Goal: Browse casually: Explore the website without a specific task or goal

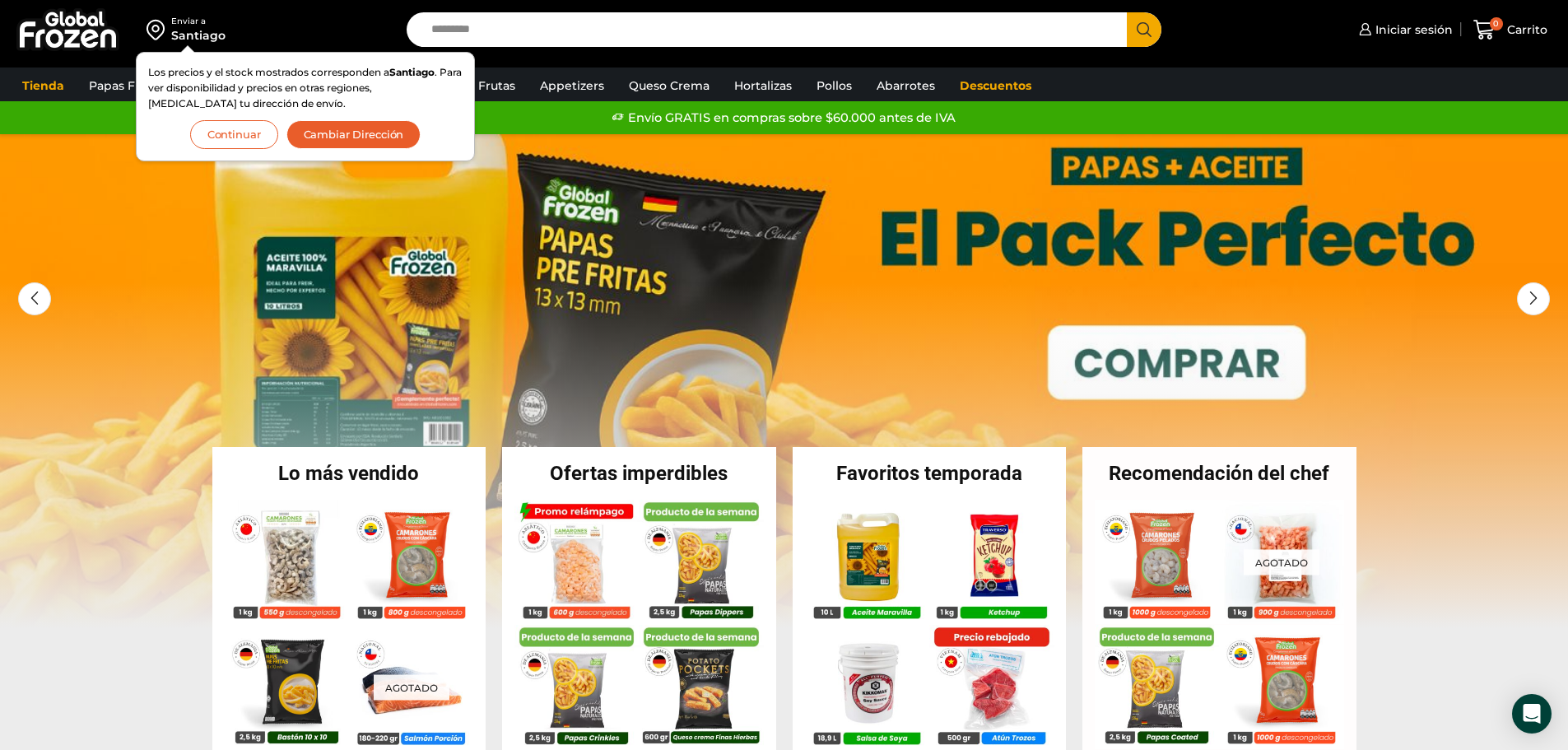
click at [244, 130] on button "Continuar" at bounding box center [234, 134] width 88 height 29
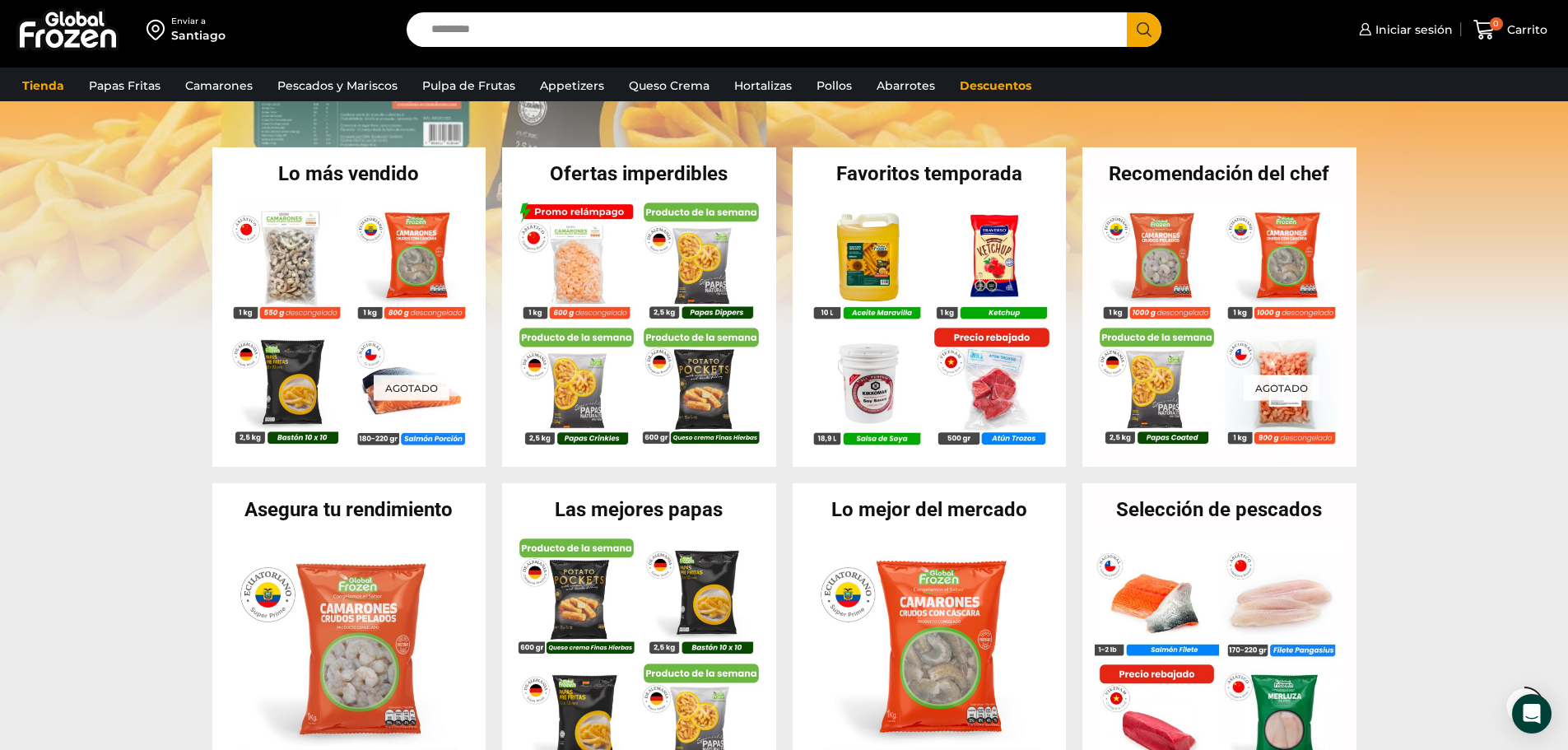
scroll to position [329, 0]
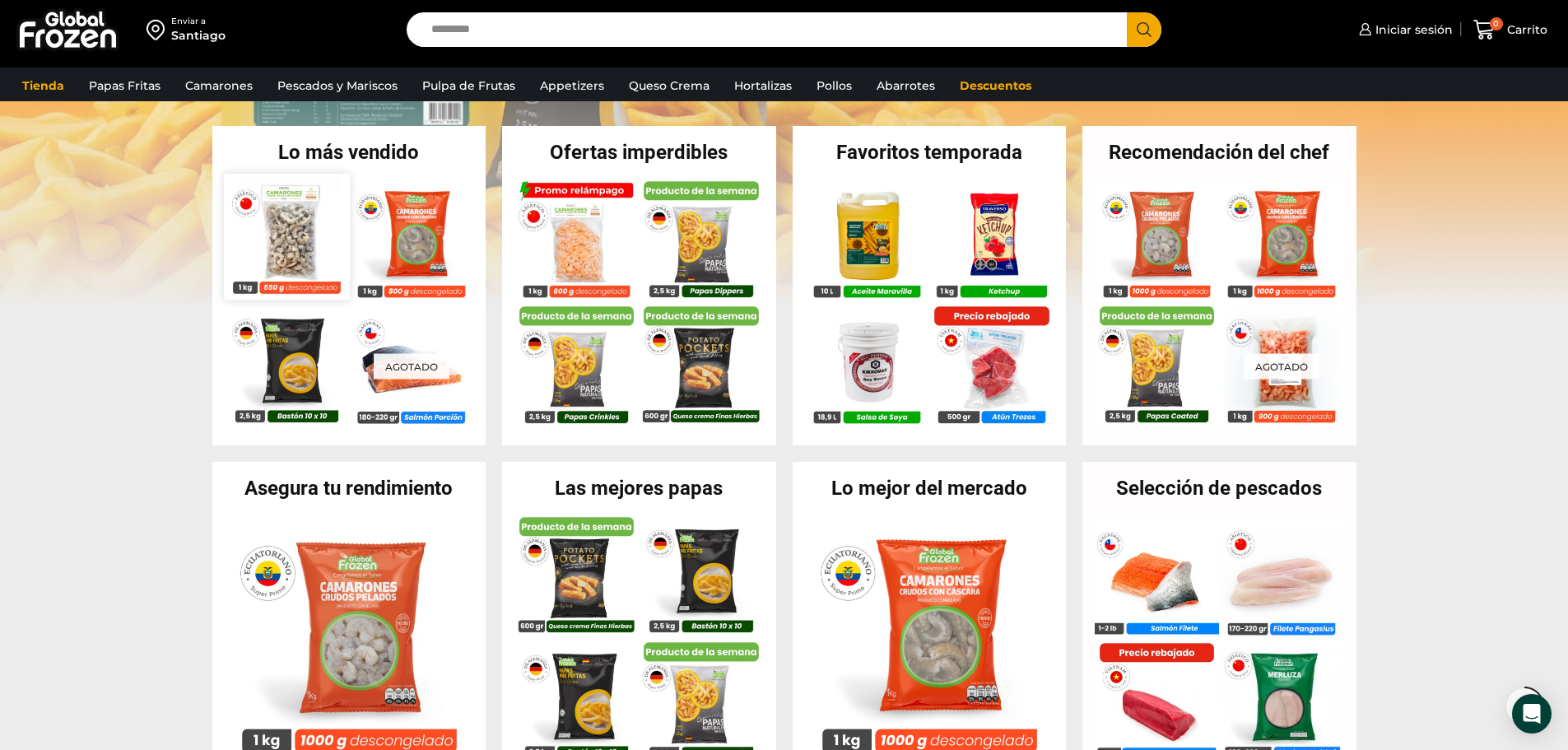
click at [297, 215] on img at bounding box center [286, 236] width 125 height 125
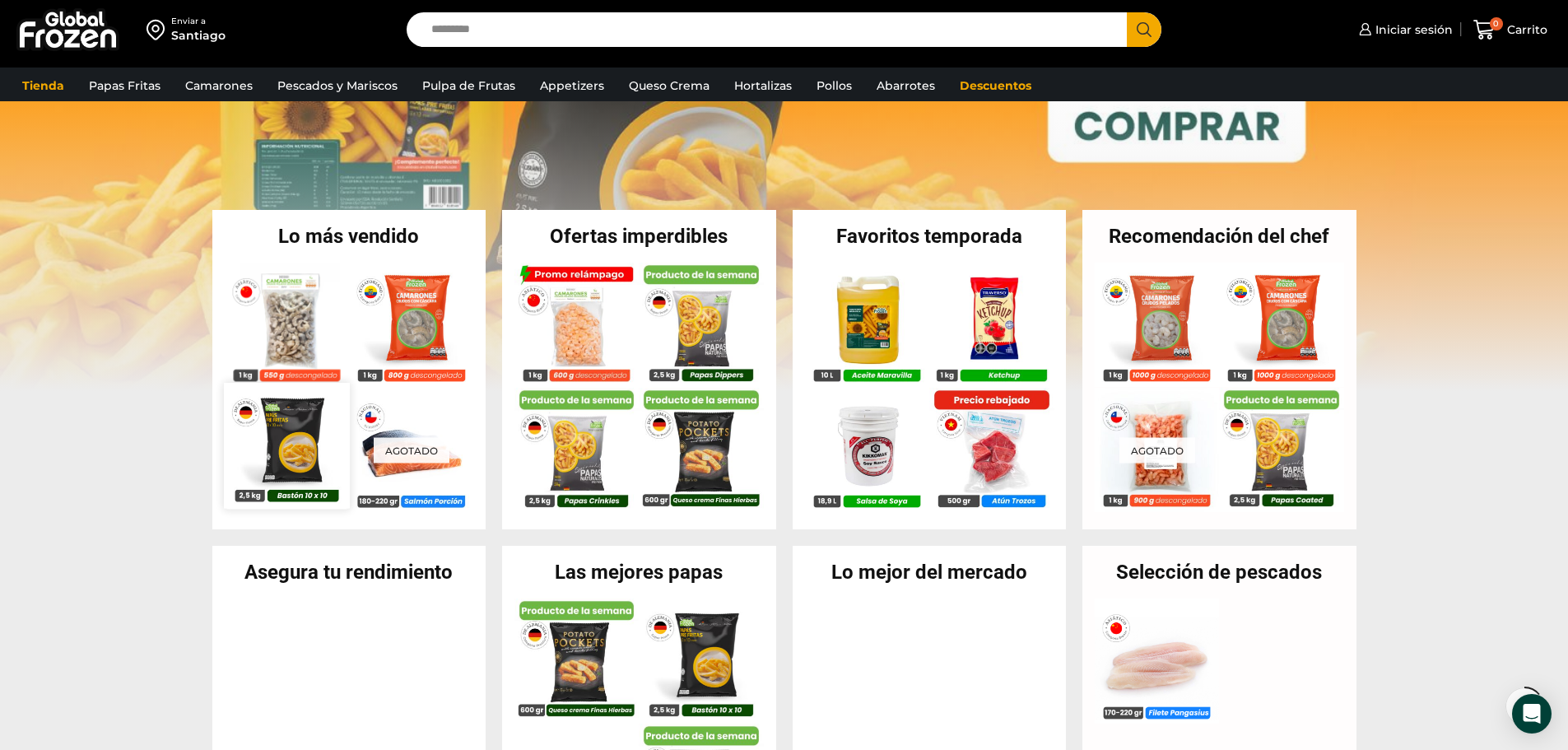
scroll to position [247, 0]
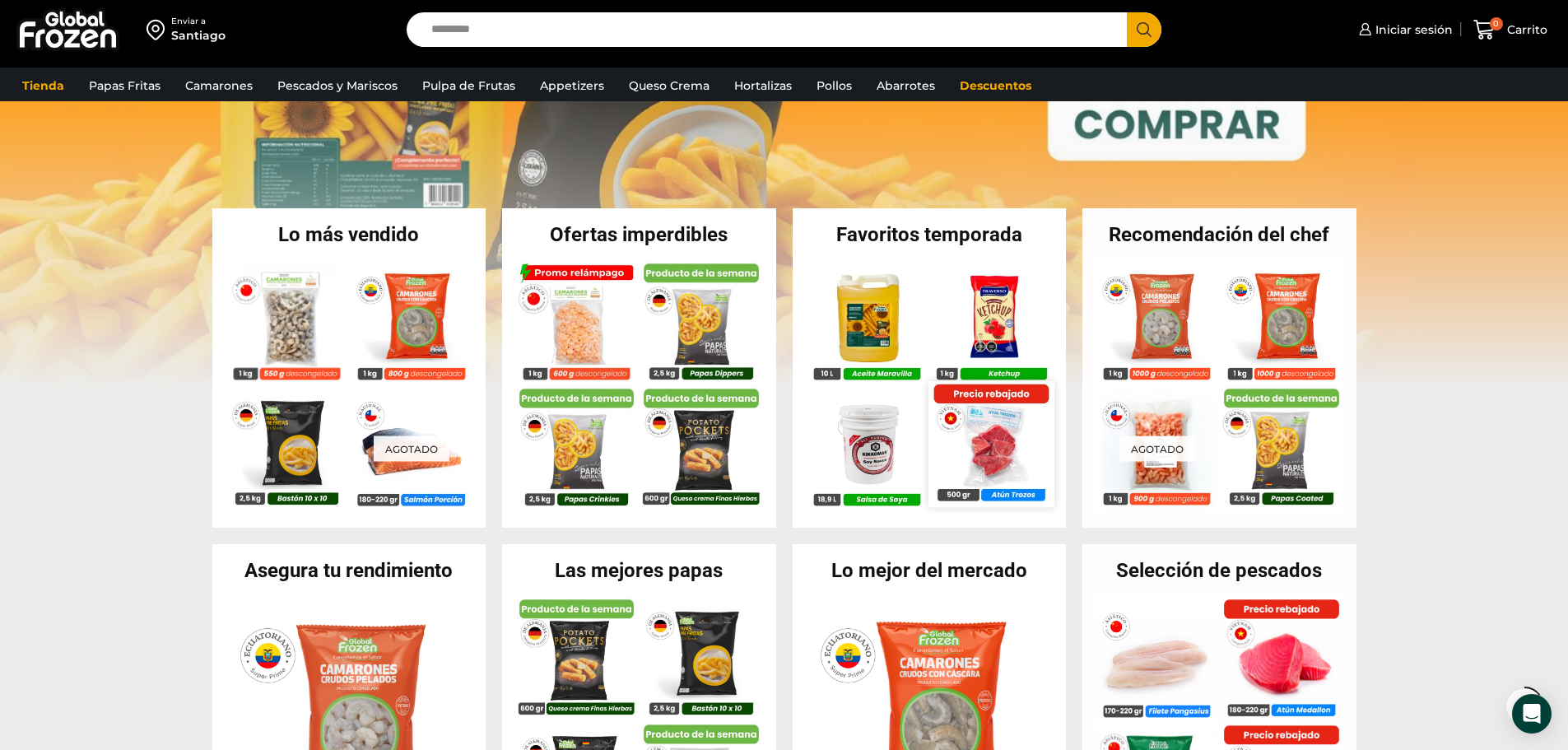
click at [986, 443] on img at bounding box center [990, 443] width 125 height 125
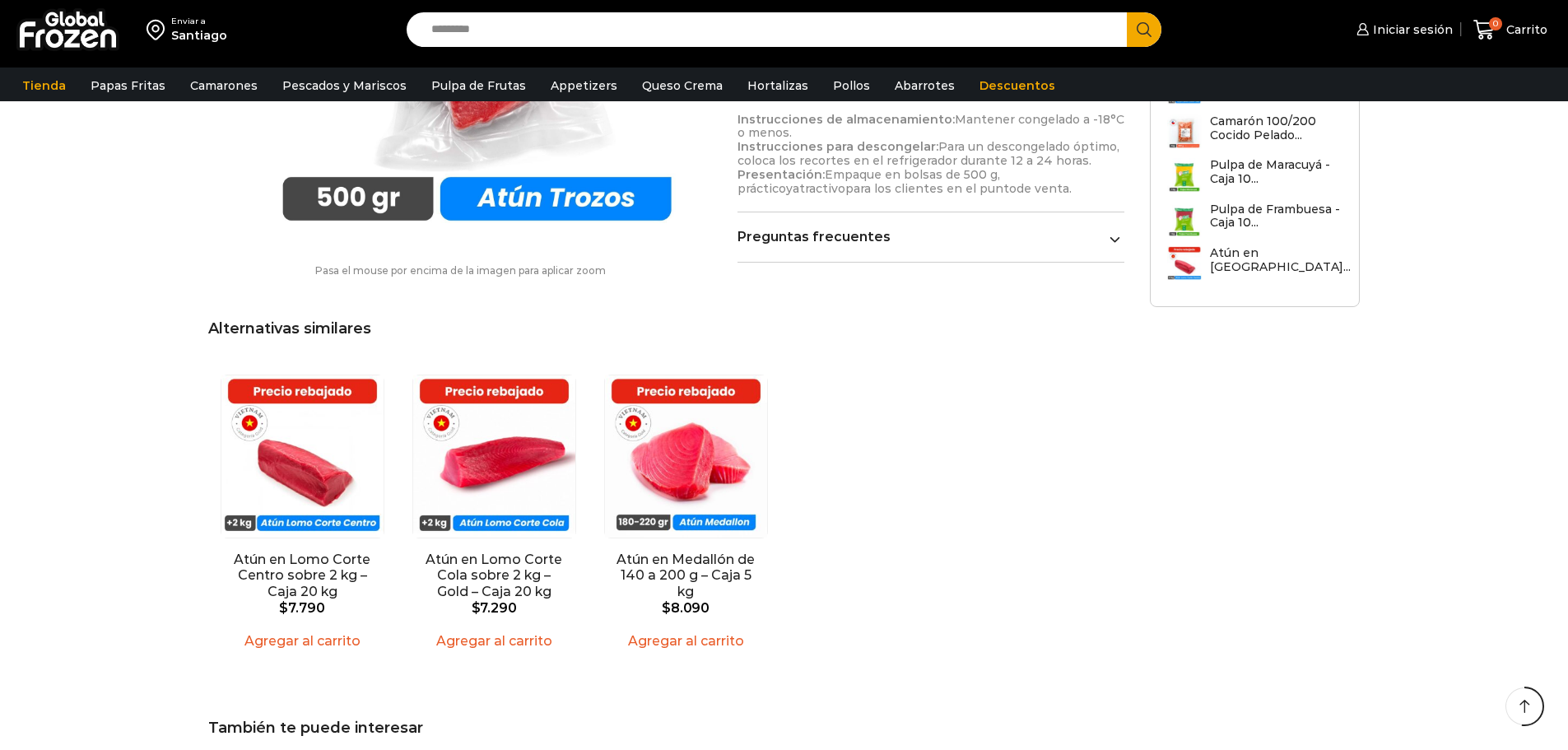
scroll to position [989, 0]
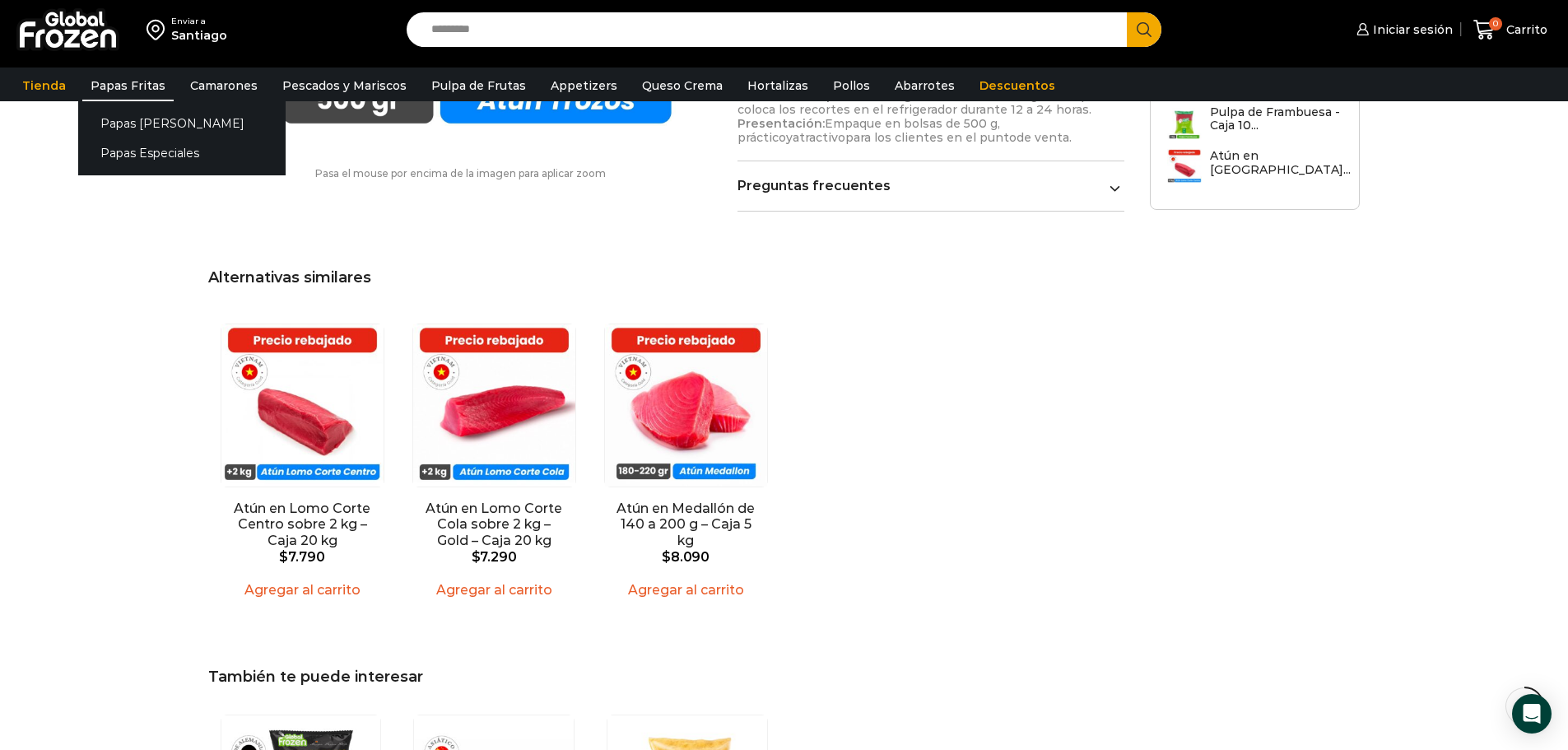
click at [121, 84] on link "Papas Fritas" at bounding box center [128, 86] width 92 height 31
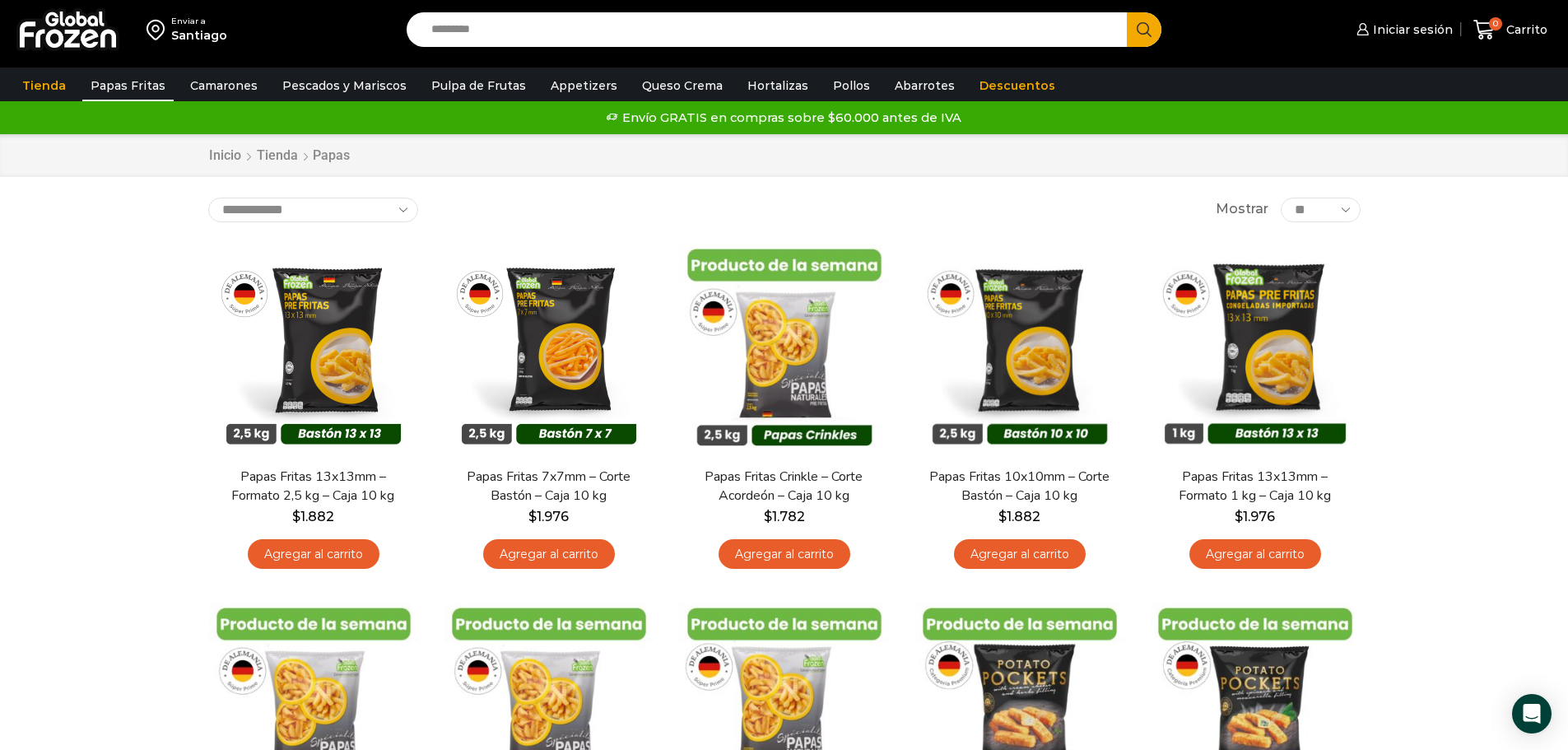
click at [856, 127] on div "Envío GRATIS en compras sobre $60.000 antes de IVA Envío GRATIS en compras sobr…" at bounding box center [784, 117] width 1563 height 25
click at [878, 153] on div "Inicio Tienda Papas" at bounding box center [784, 155] width 1177 height 18
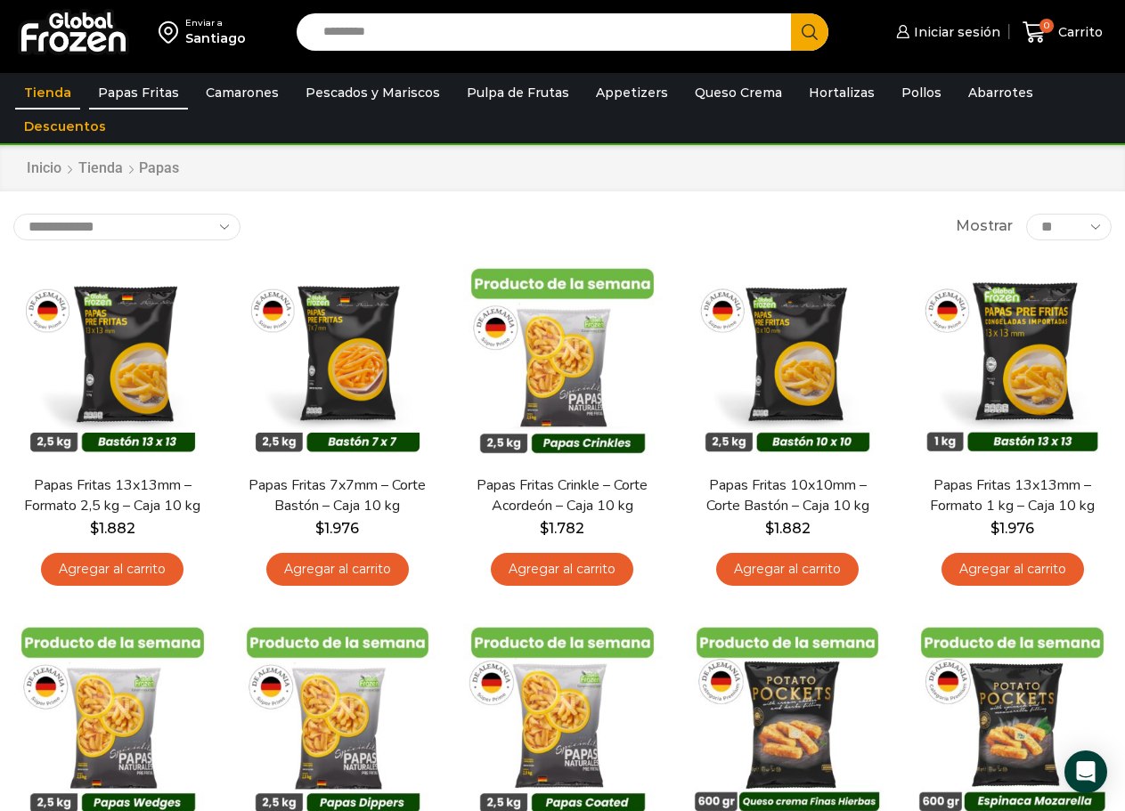
click at [40, 89] on link "Tienda" at bounding box center [47, 93] width 65 height 34
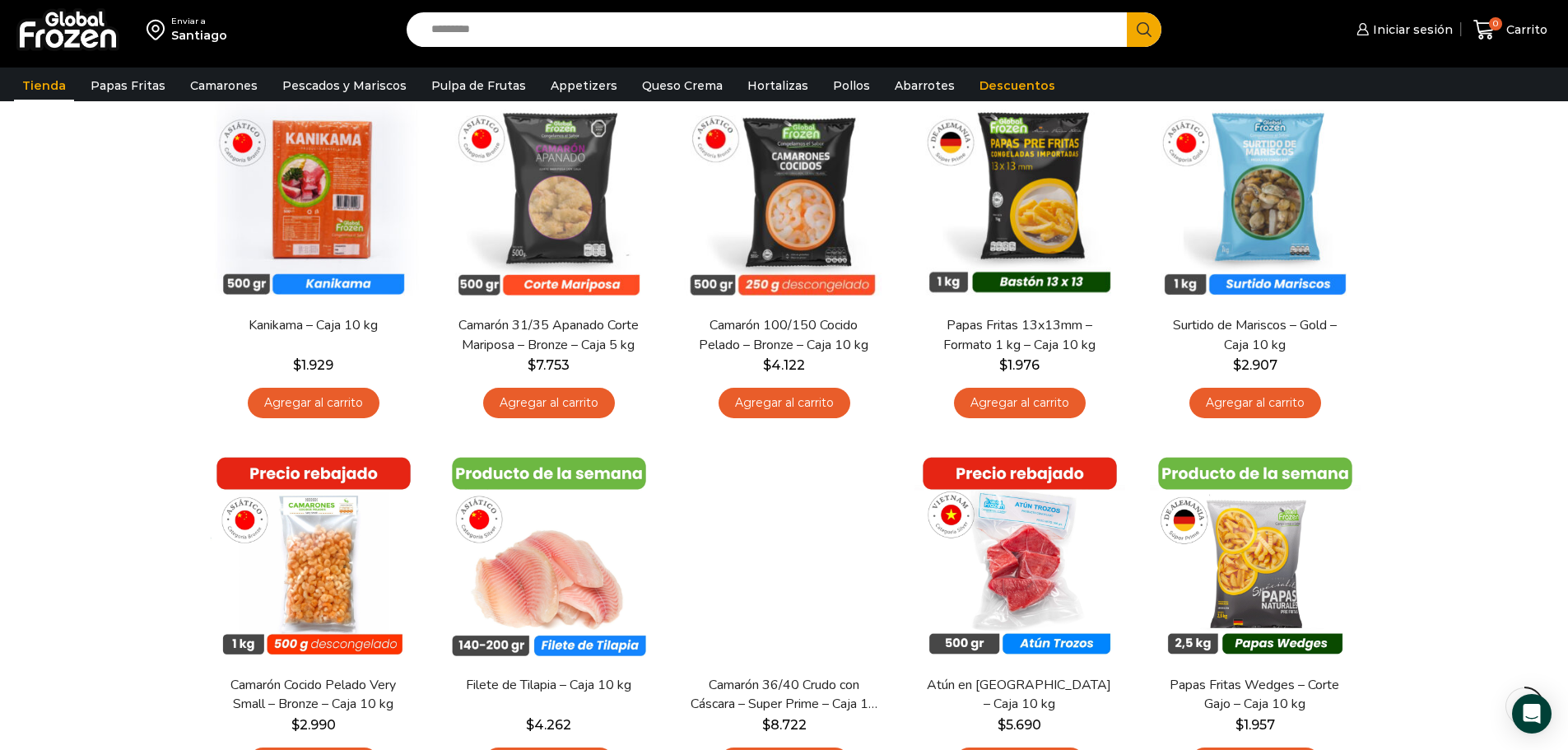
scroll to position [379, 0]
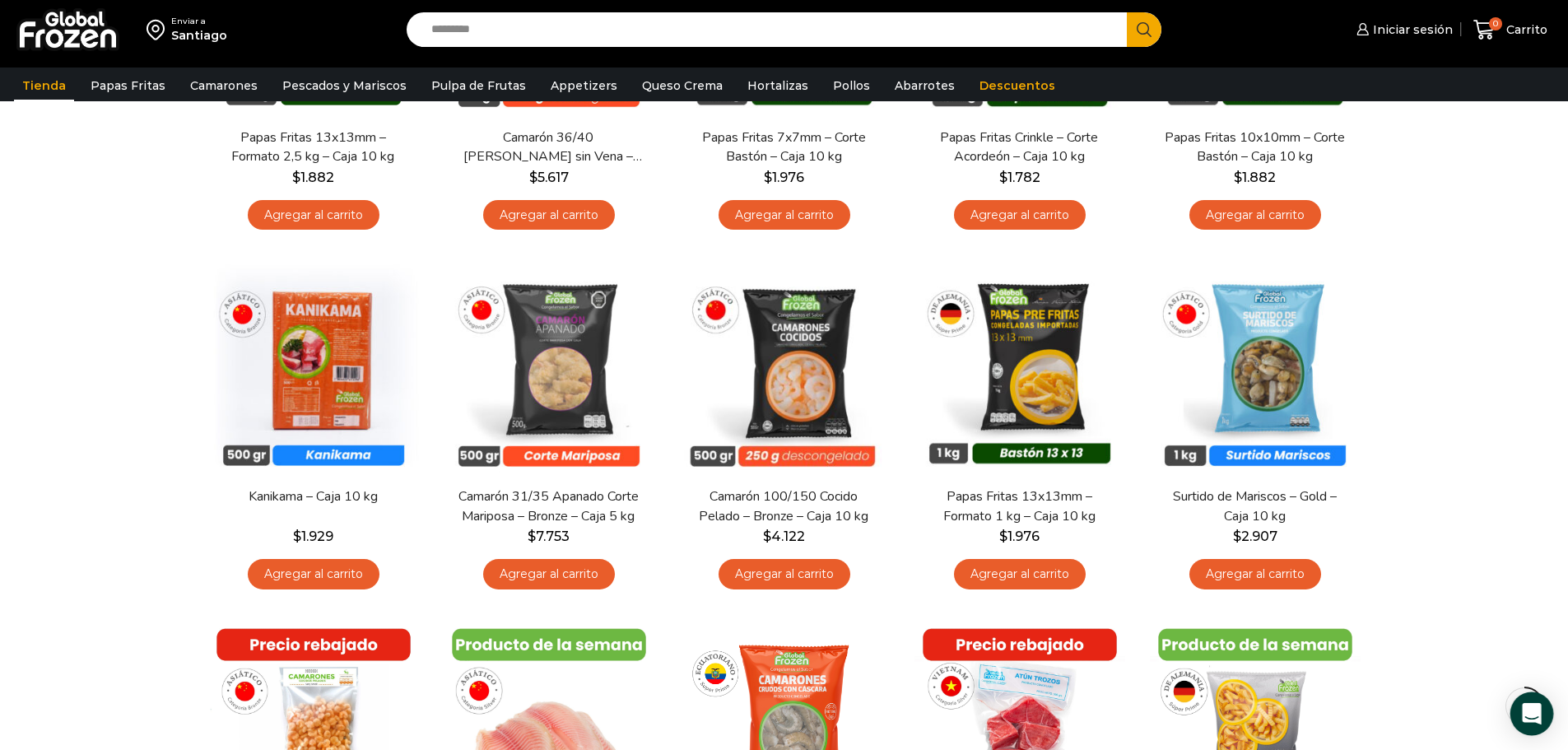
click at [1039, 709] on icon "Open Intercom Messenger" at bounding box center [1531, 713] width 18 height 21
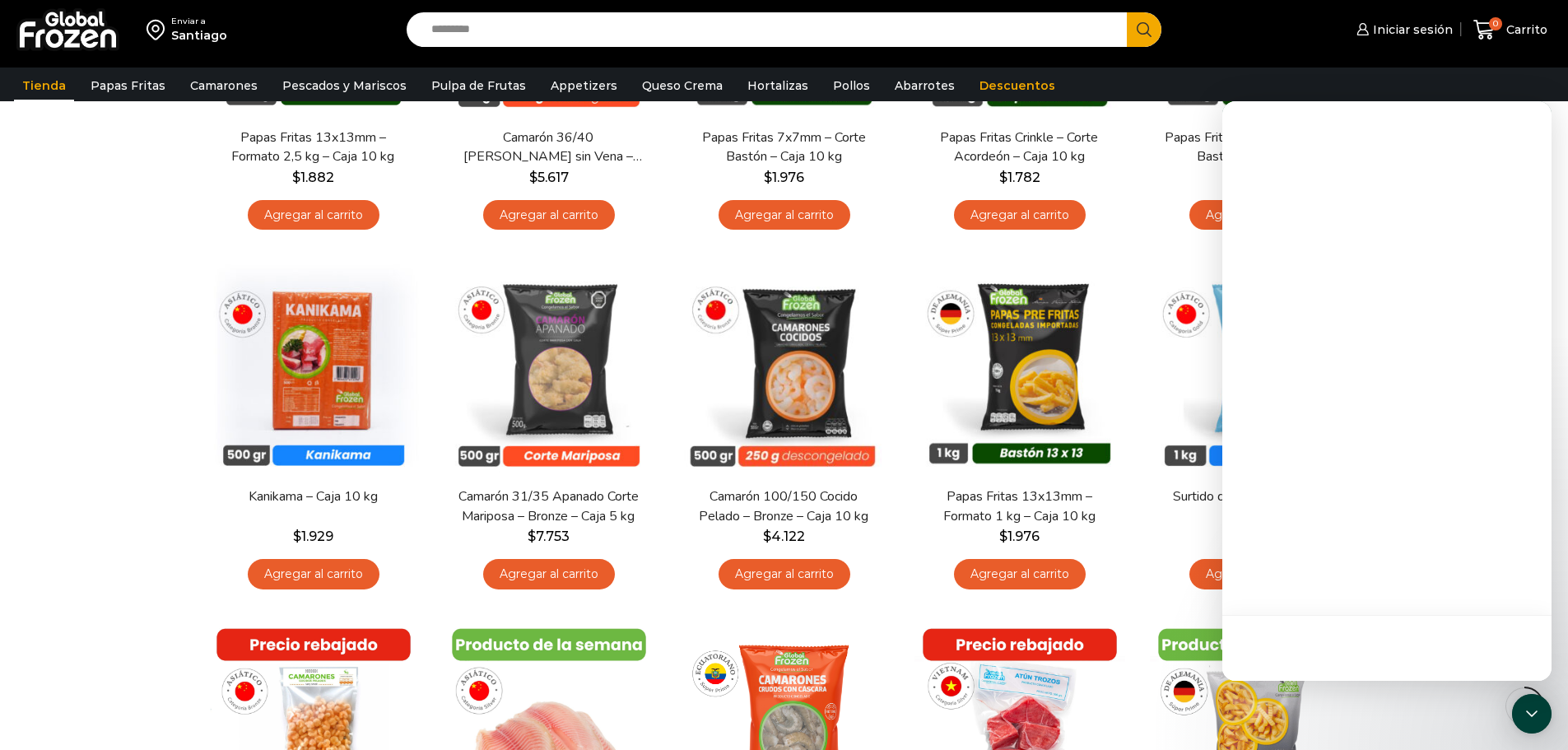
scroll to position [0, 0]
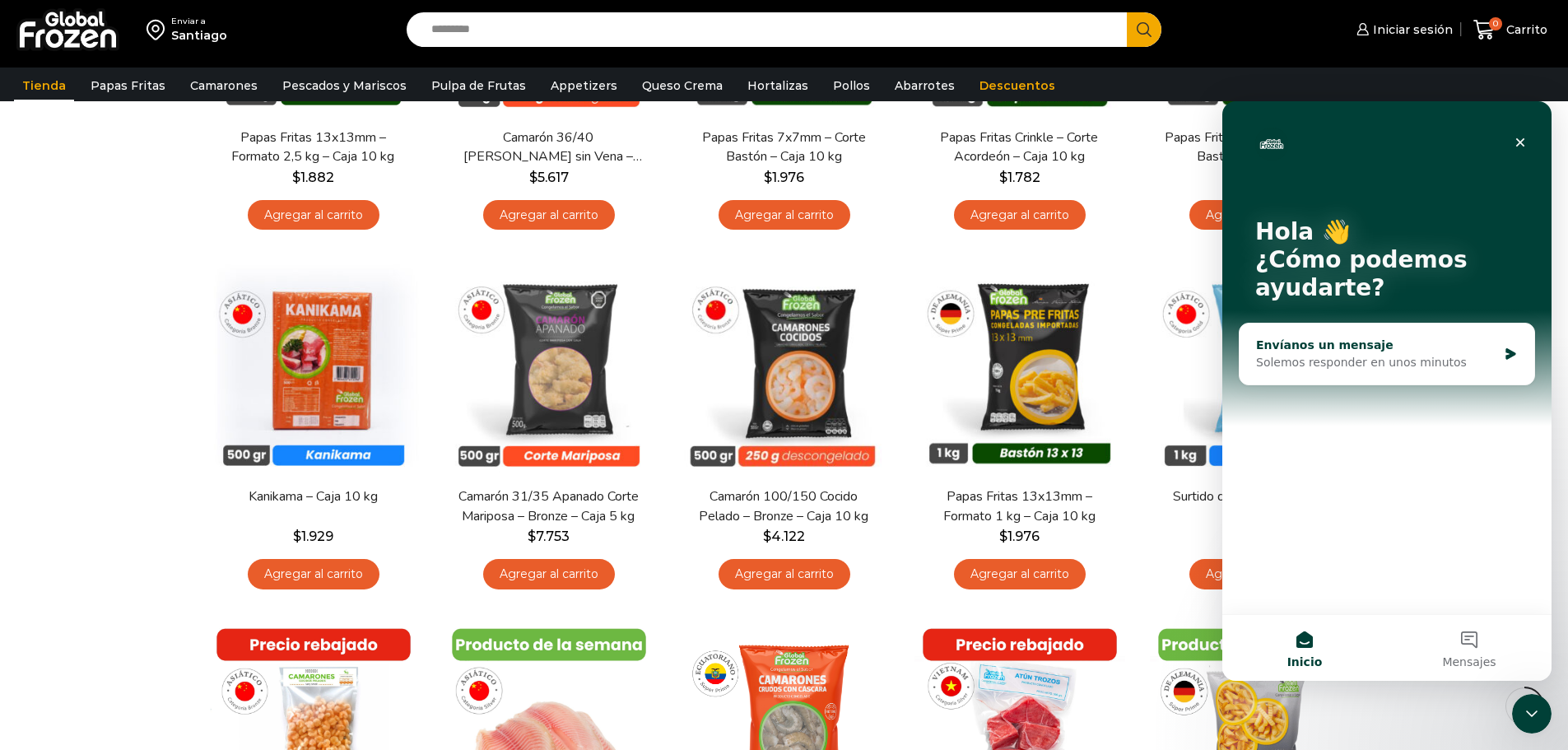
click at [1039, 371] on div "Solemos responder en unos minutos" at bounding box center [1377, 363] width 241 height 18
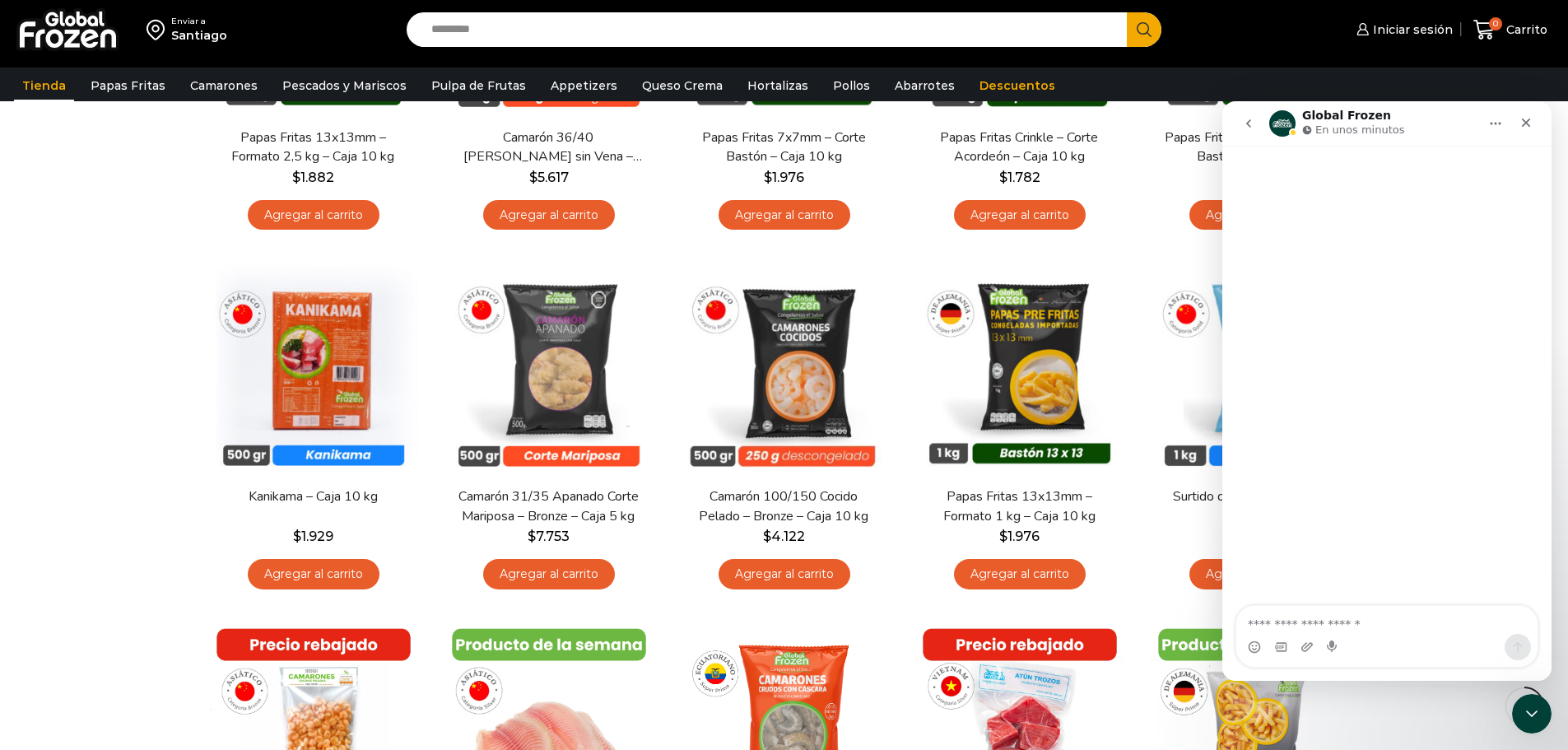
click at [1039, 626] on textarea "Escribe un mensaje..." at bounding box center [1387, 620] width 301 height 28
type textarea "**********"
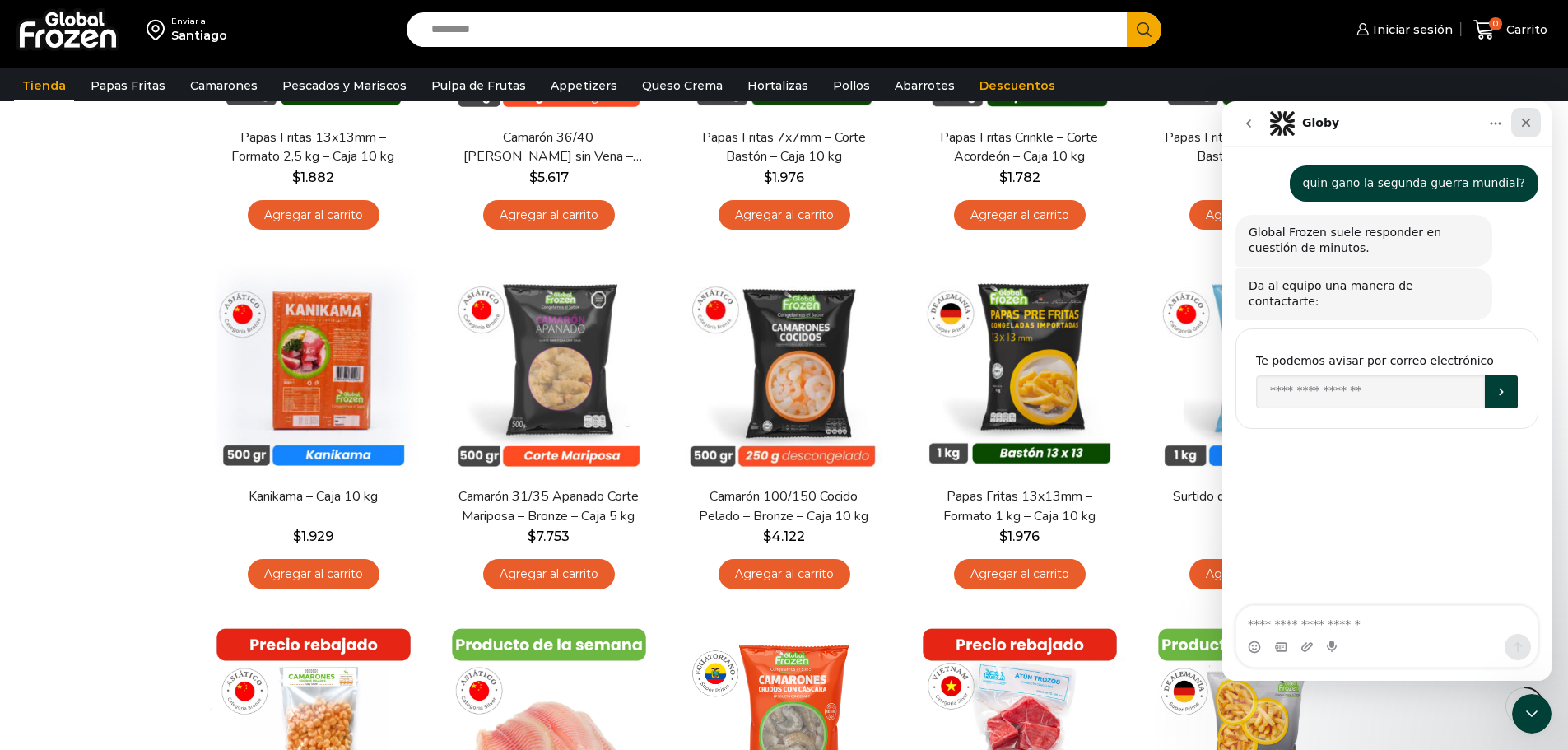
click at [1039, 125] on icon "Cerrar" at bounding box center [1526, 123] width 13 height 13
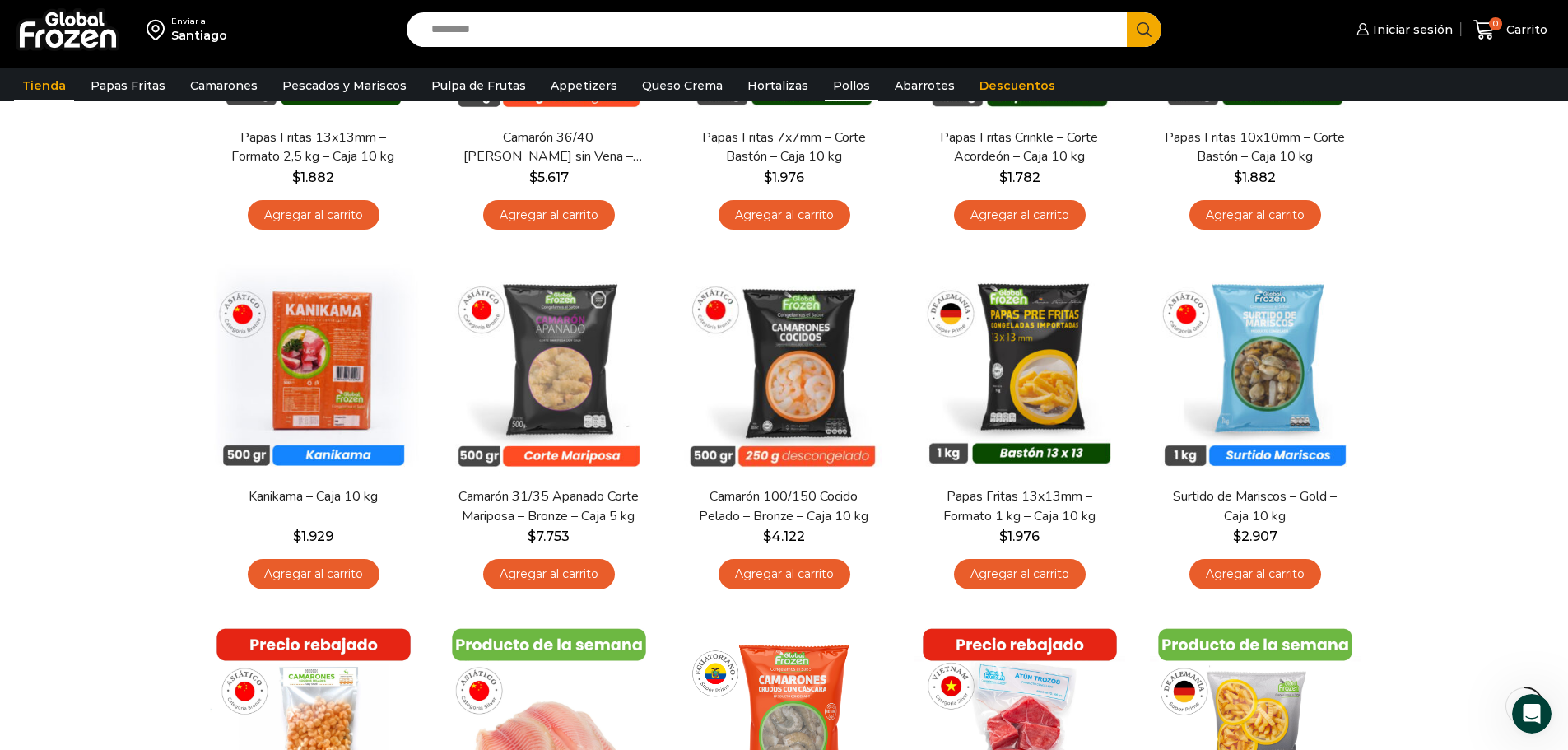
click at [825, 86] on link "Pollos" at bounding box center [851, 86] width 54 height 31
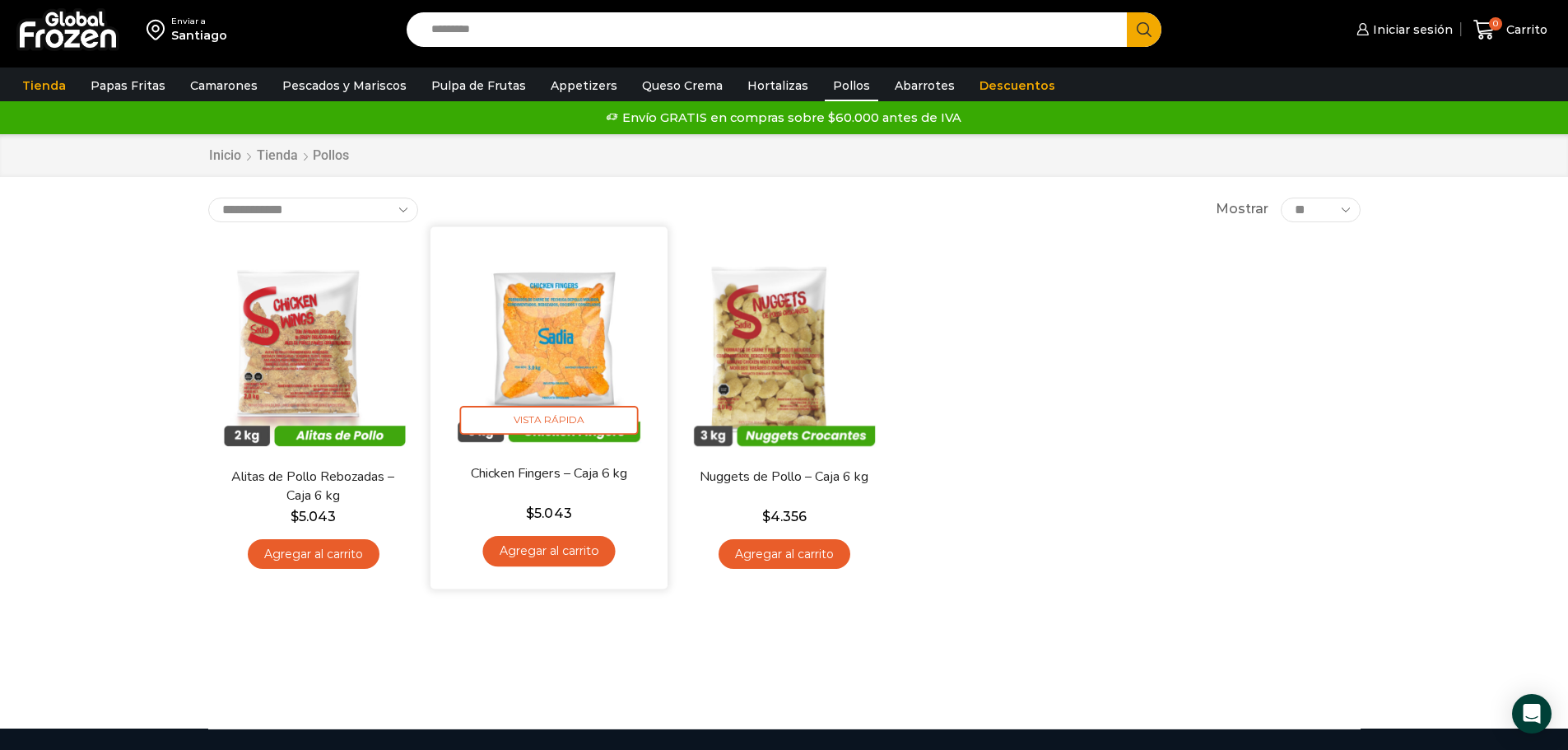
click at [546, 350] on img at bounding box center [549, 345] width 213 height 213
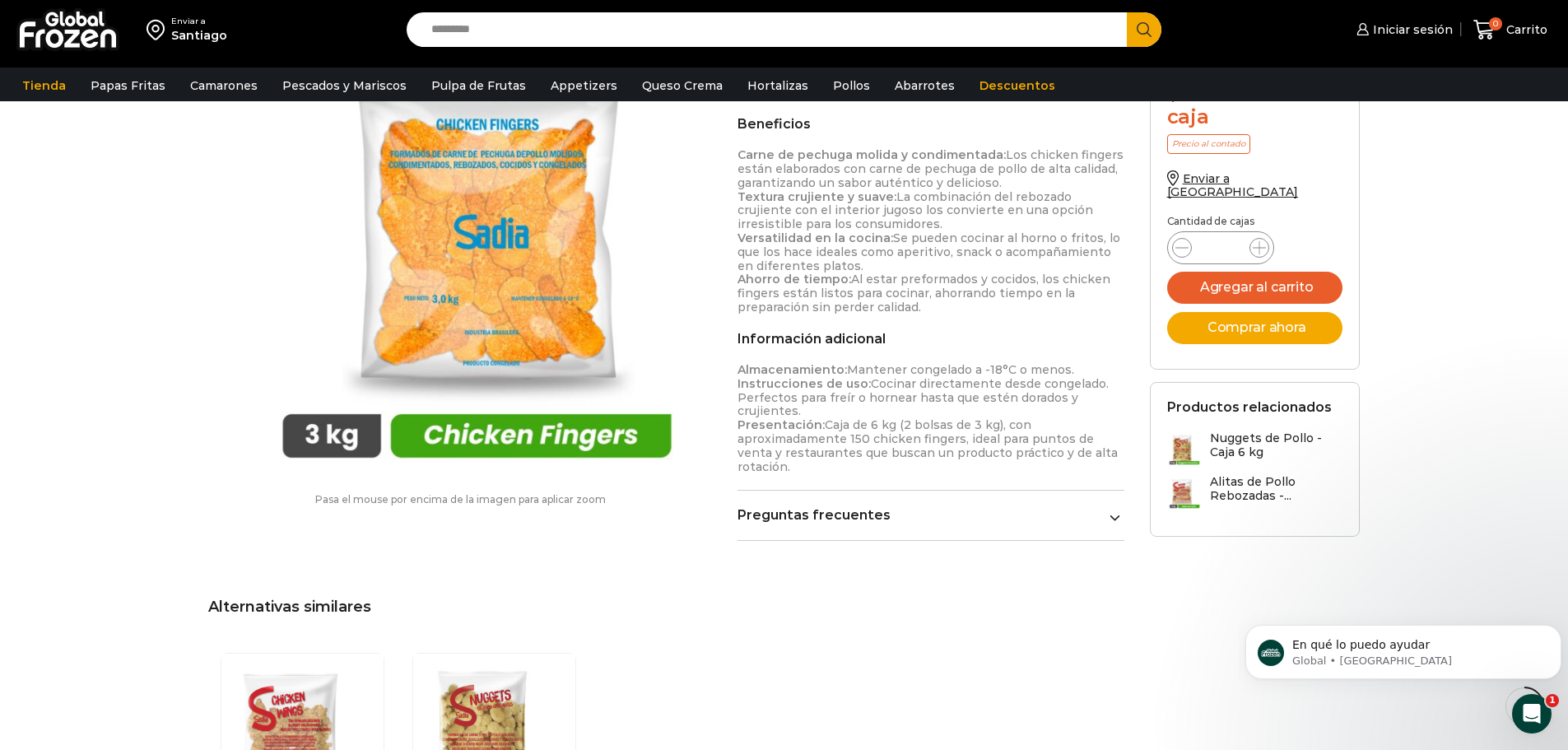
scroll to position [742, 0]
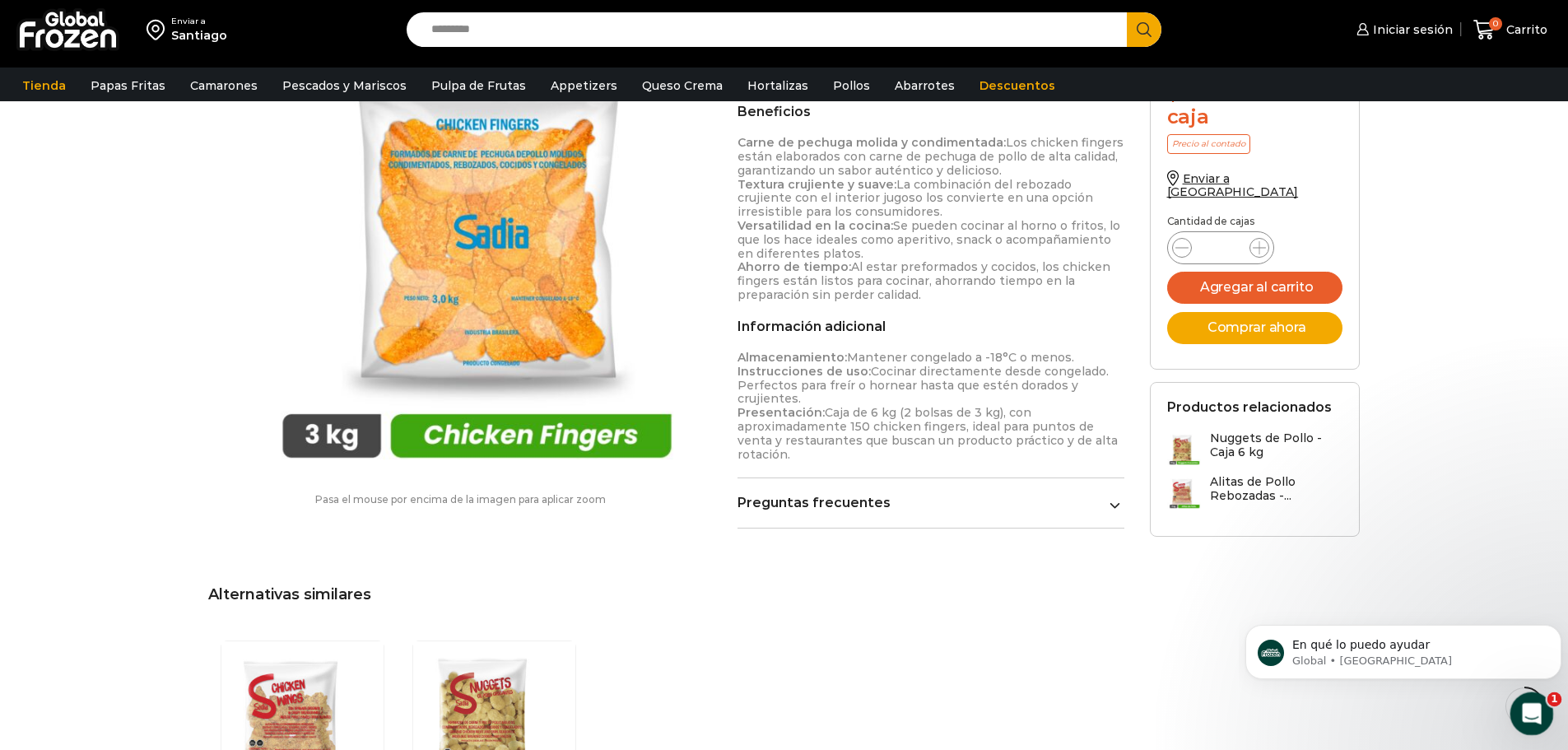
click at [1532, 719] on icon "Abrir Intercom Messenger" at bounding box center [1529, 711] width 27 height 27
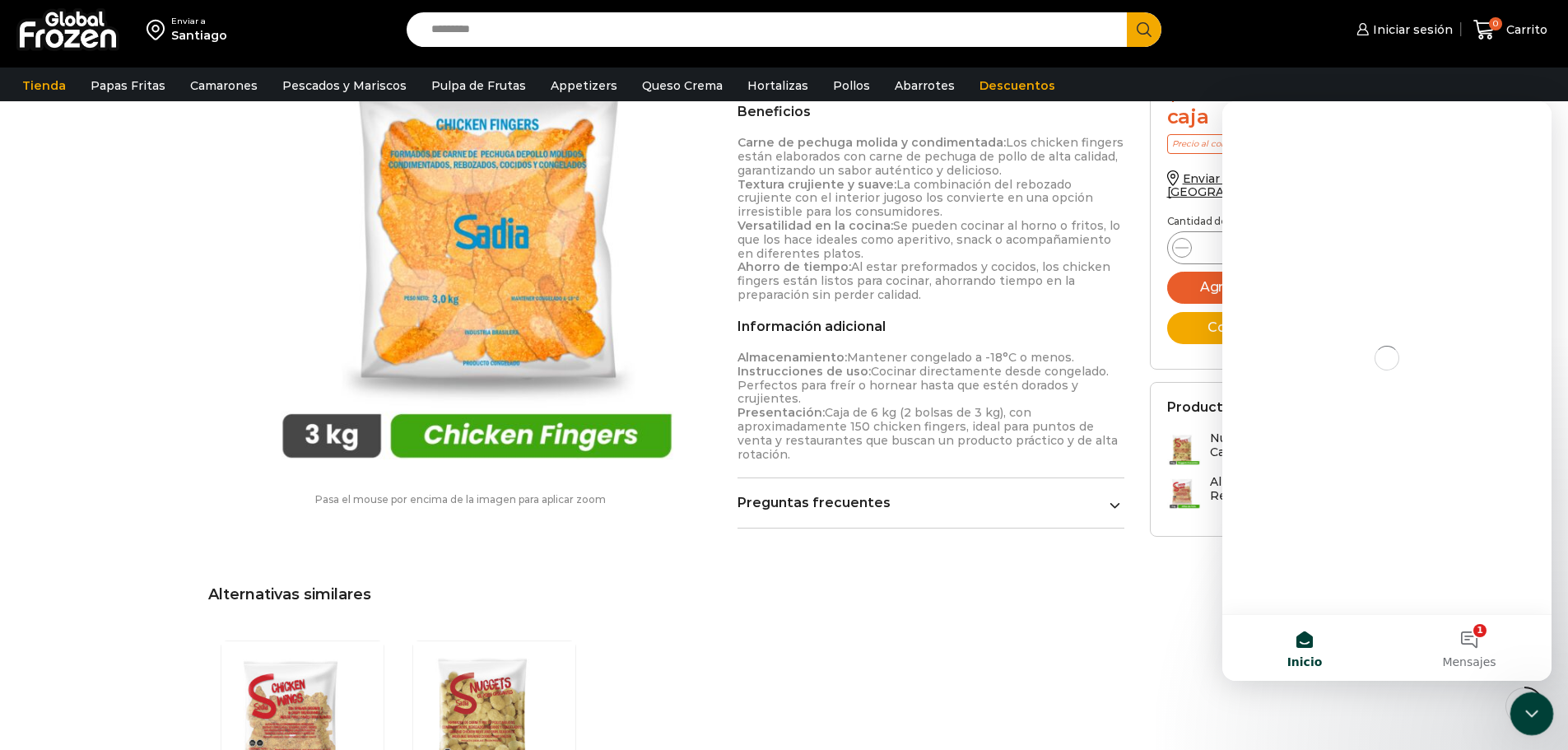
scroll to position [0, 0]
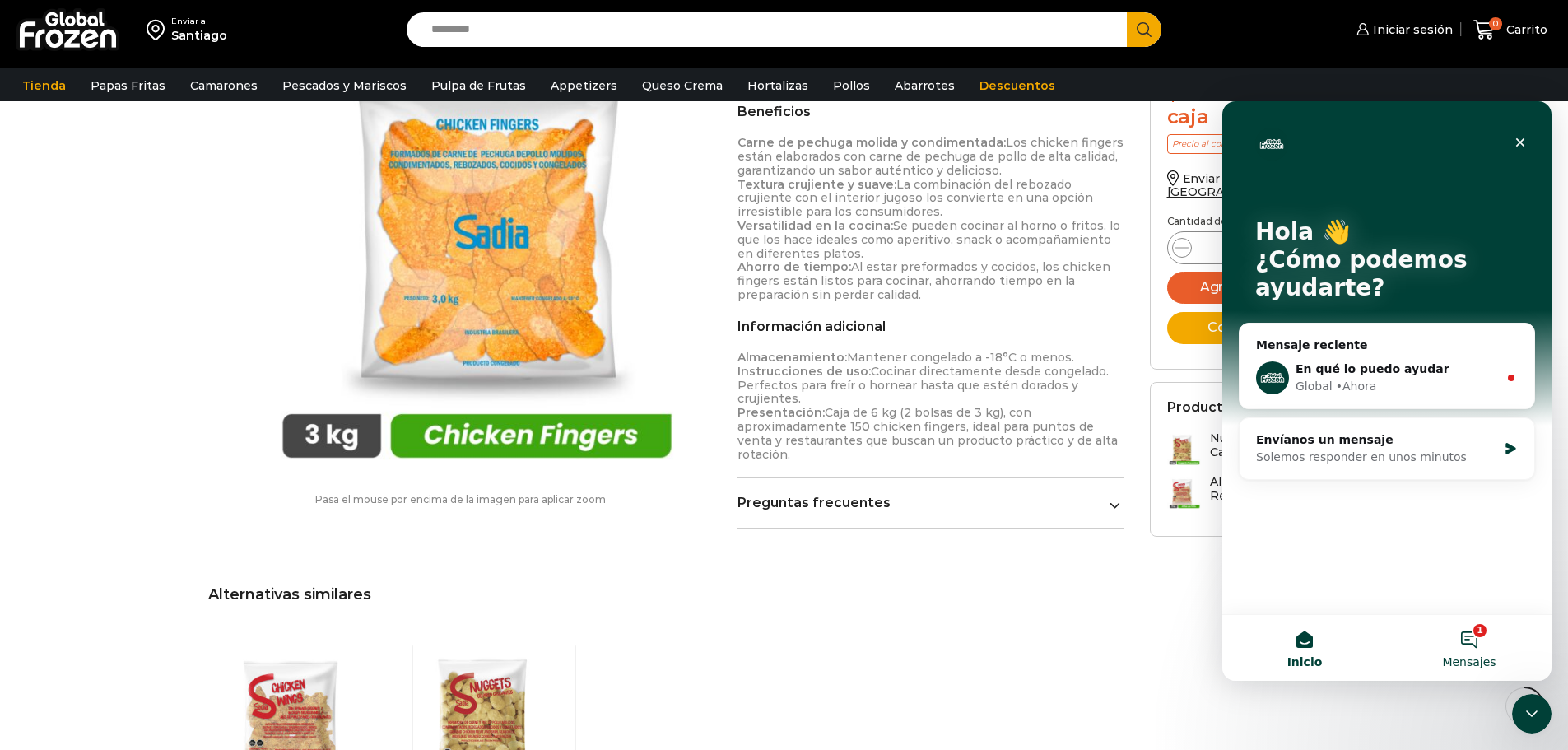
click at [1473, 647] on button "1 Mensajes" at bounding box center [1469, 647] width 165 height 66
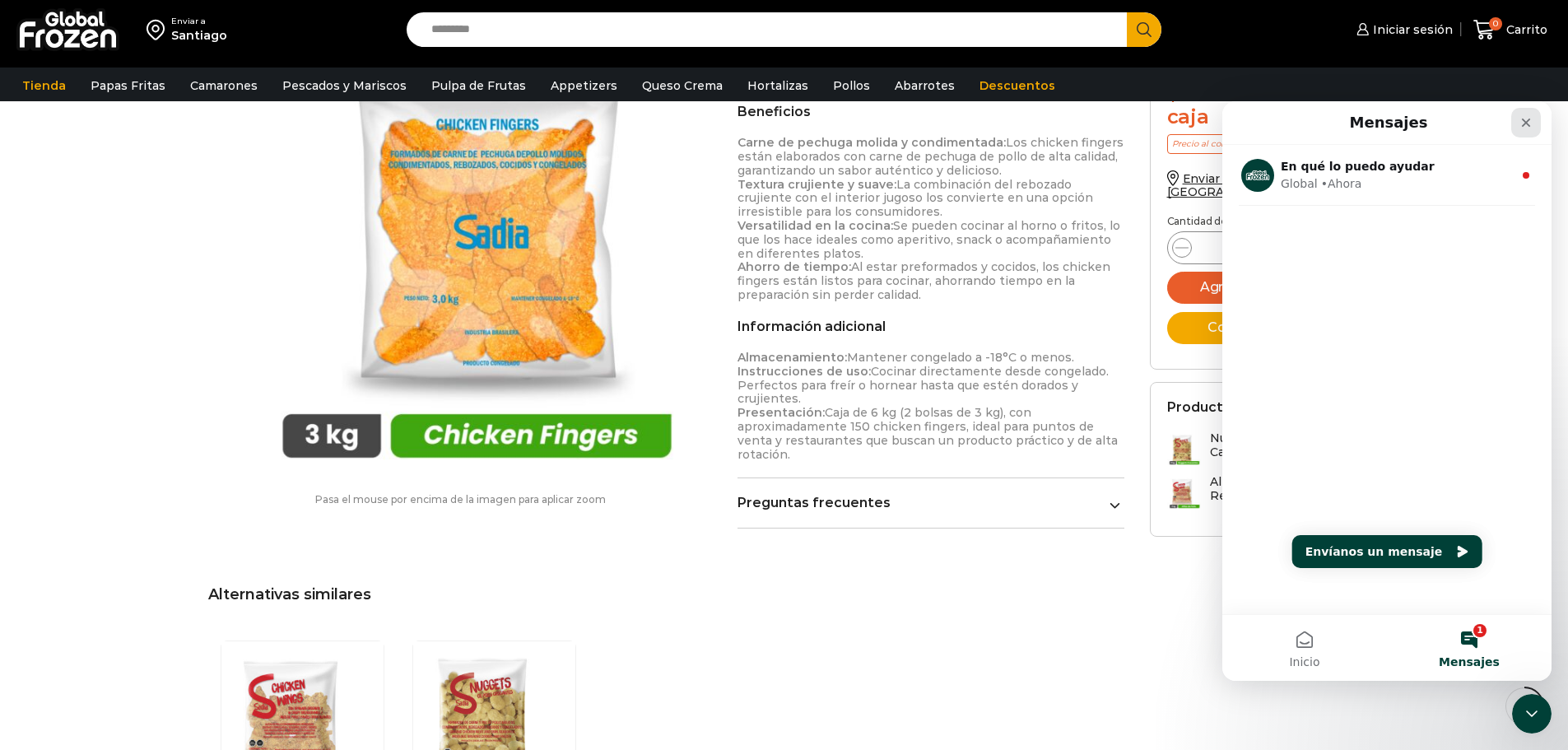
click at [1521, 125] on icon "Cerrar" at bounding box center [1526, 123] width 13 height 13
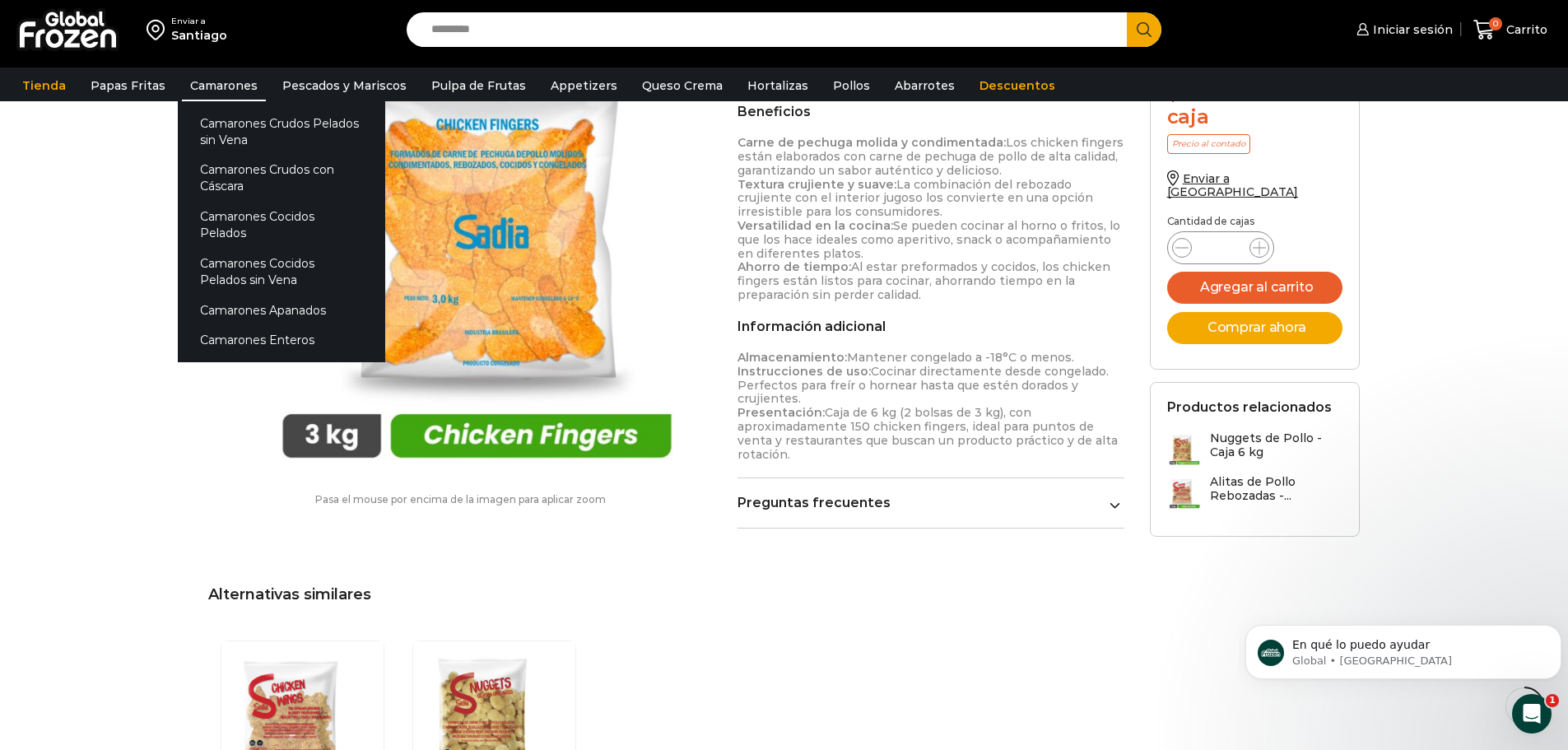
click at [229, 83] on link "Camarones" at bounding box center [224, 86] width 84 height 31
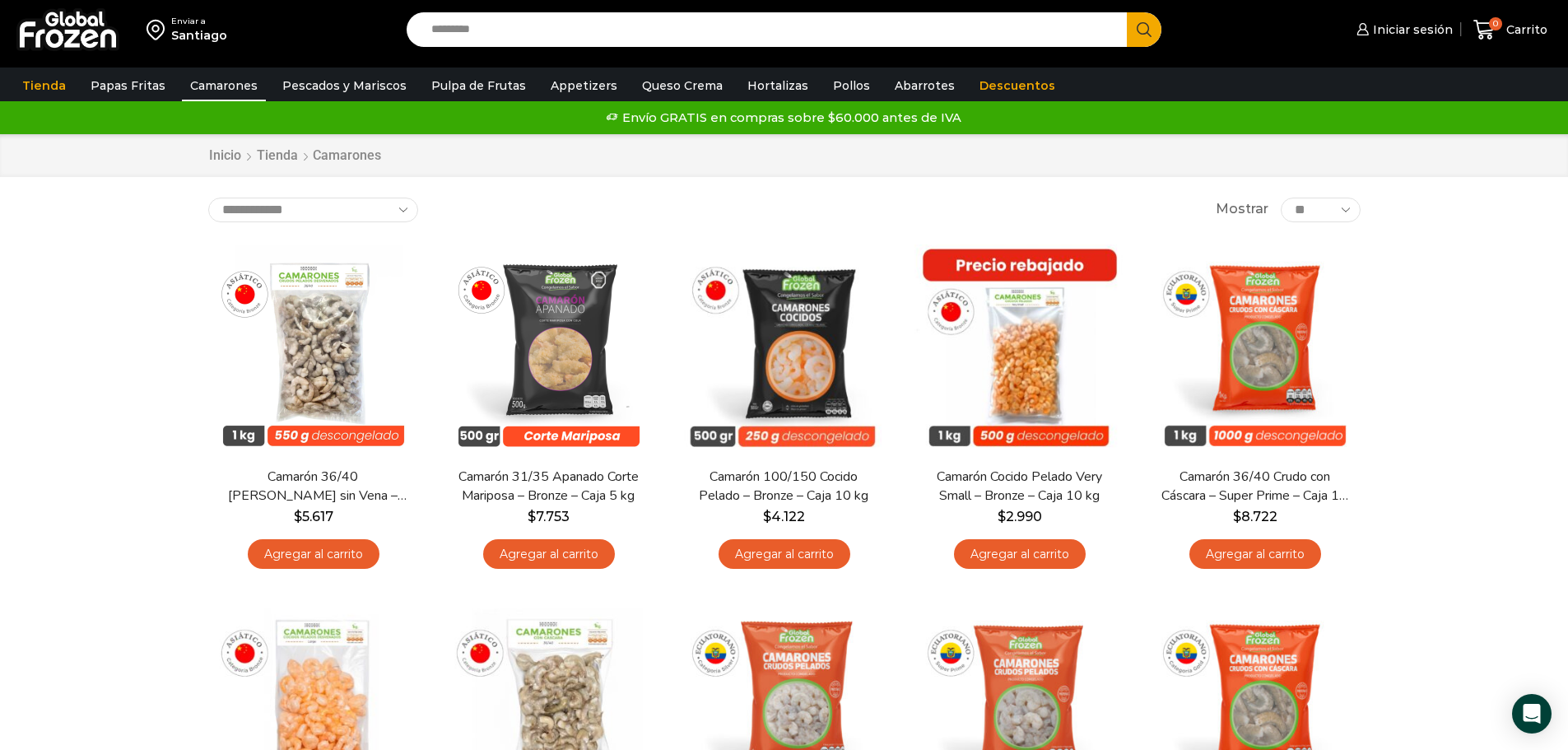
click at [85, 23] on img at bounding box center [67, 30] width 103 height 43
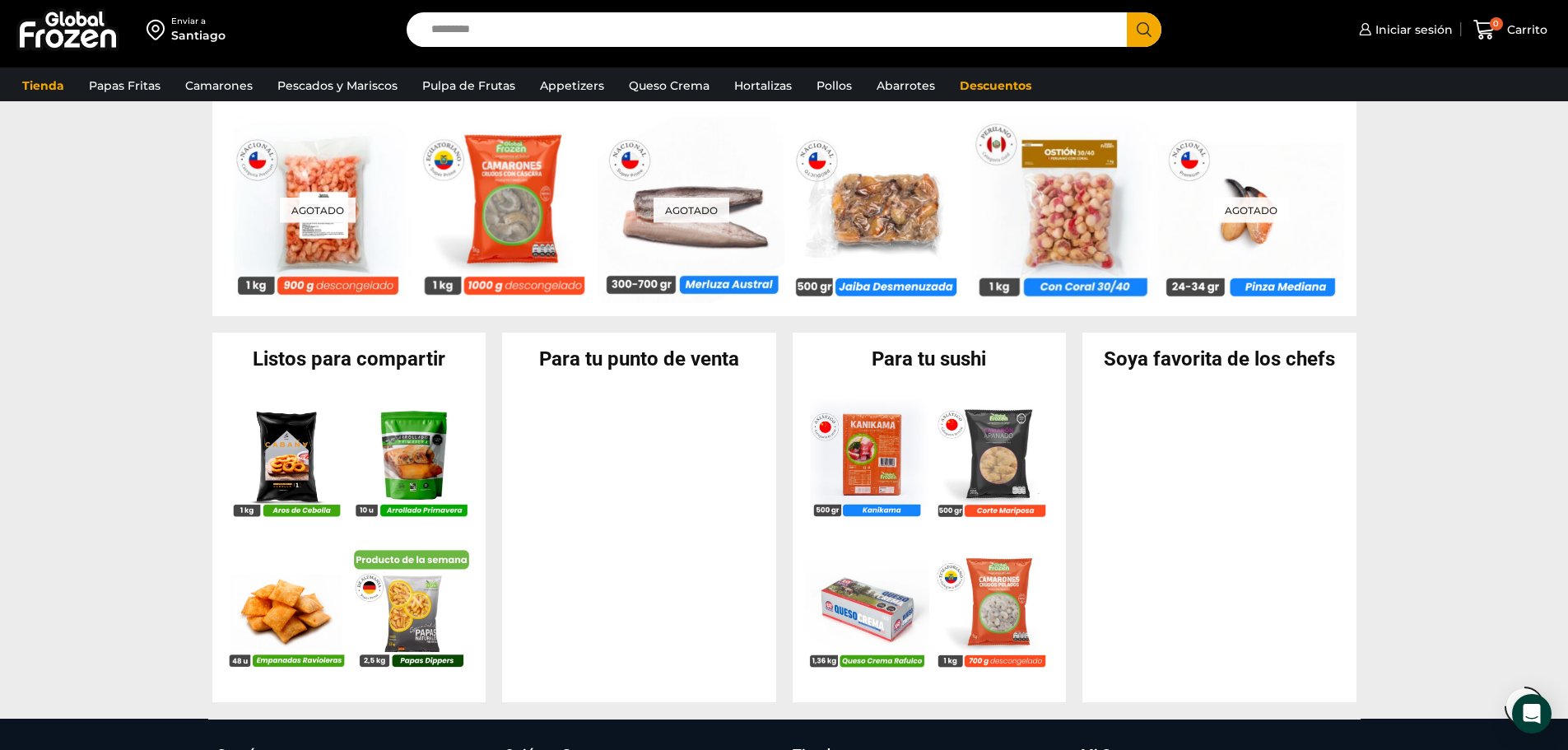
scroll to position [1674, 0]
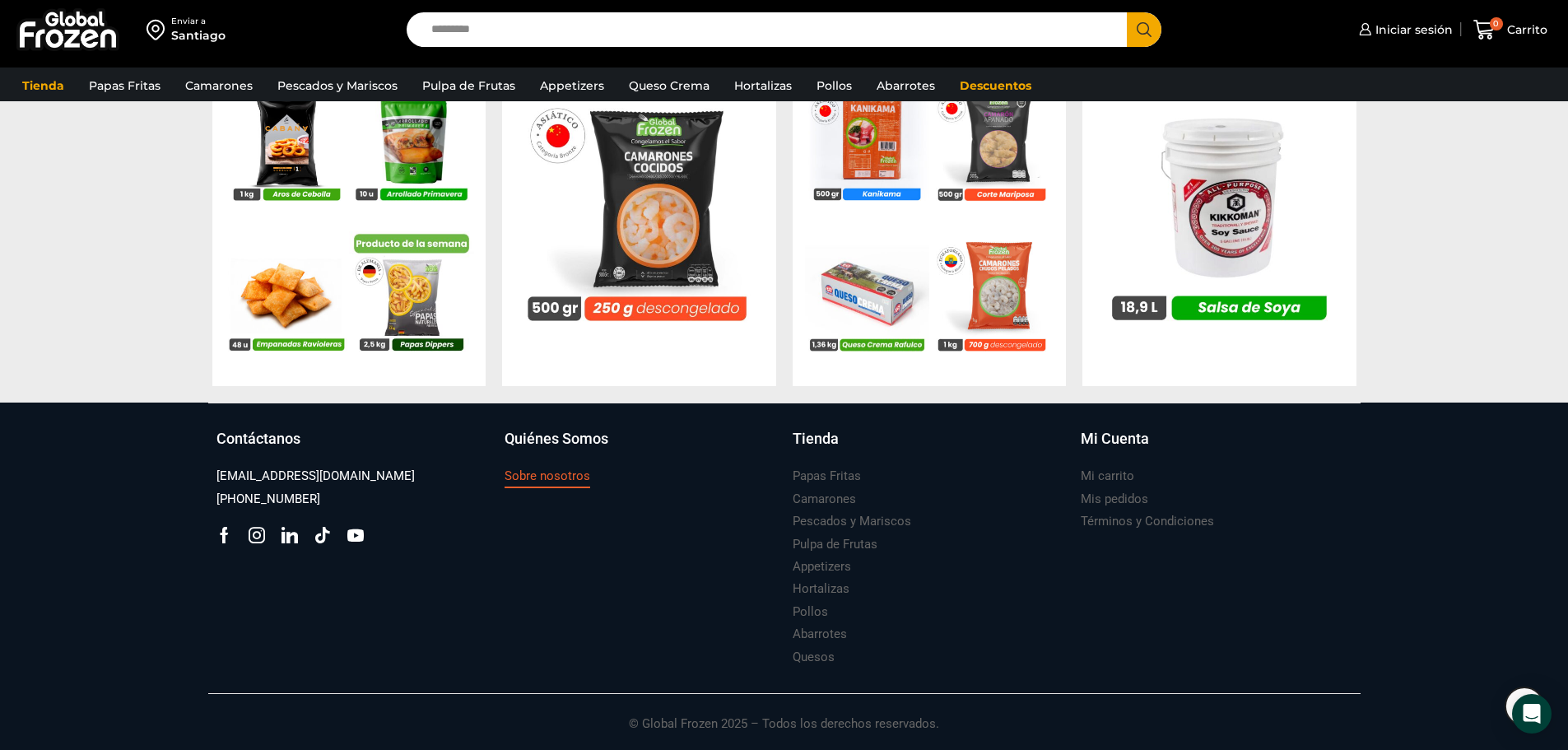
click at [525, 478] on h3 "Sobre nosotros" at bounding box center [547, 476] width 86 height 18
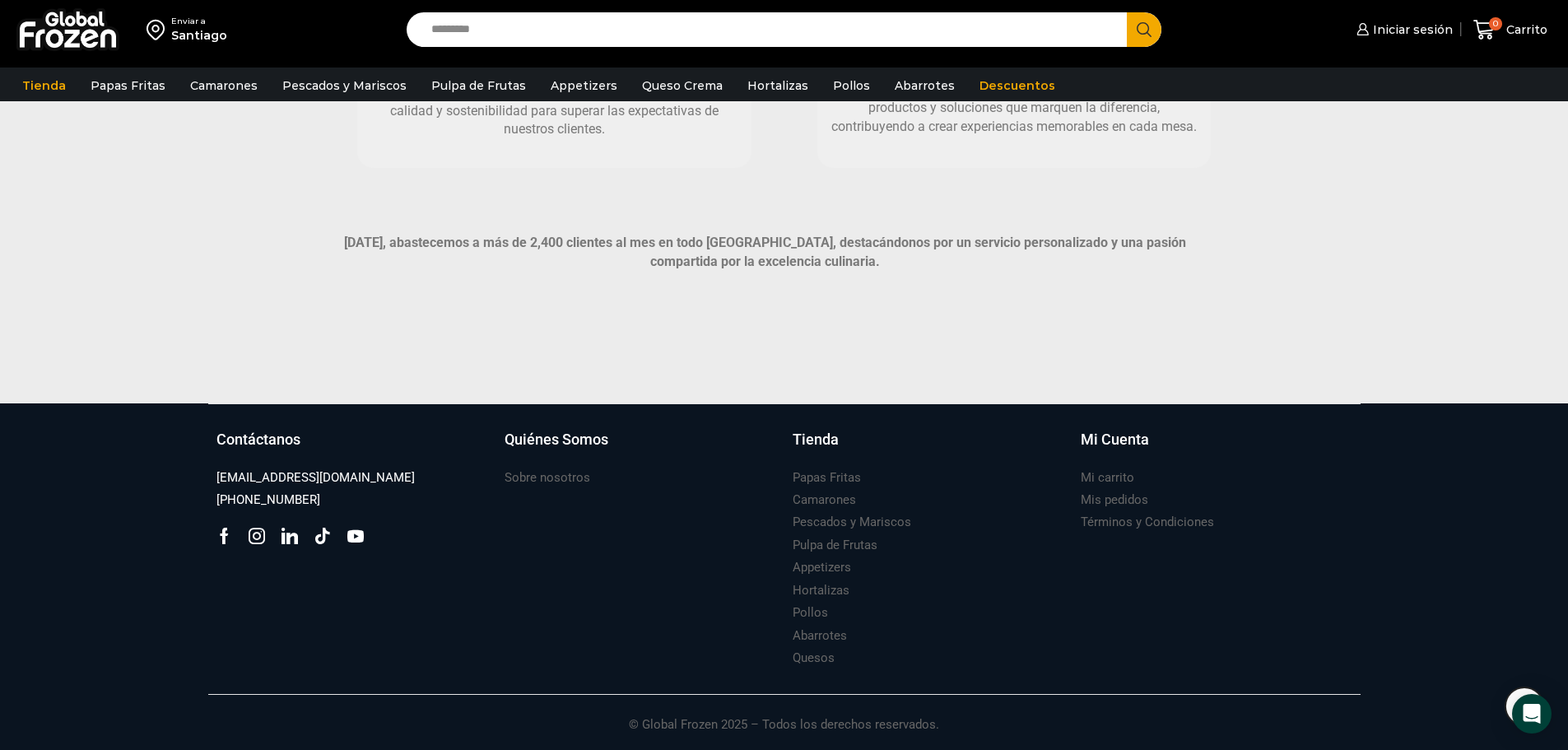
scroll to position [1101, 0]
click at [1137, 522] on h3 "Términos y Condiciones" at bounding box center [1147, 522] width 133 height 18
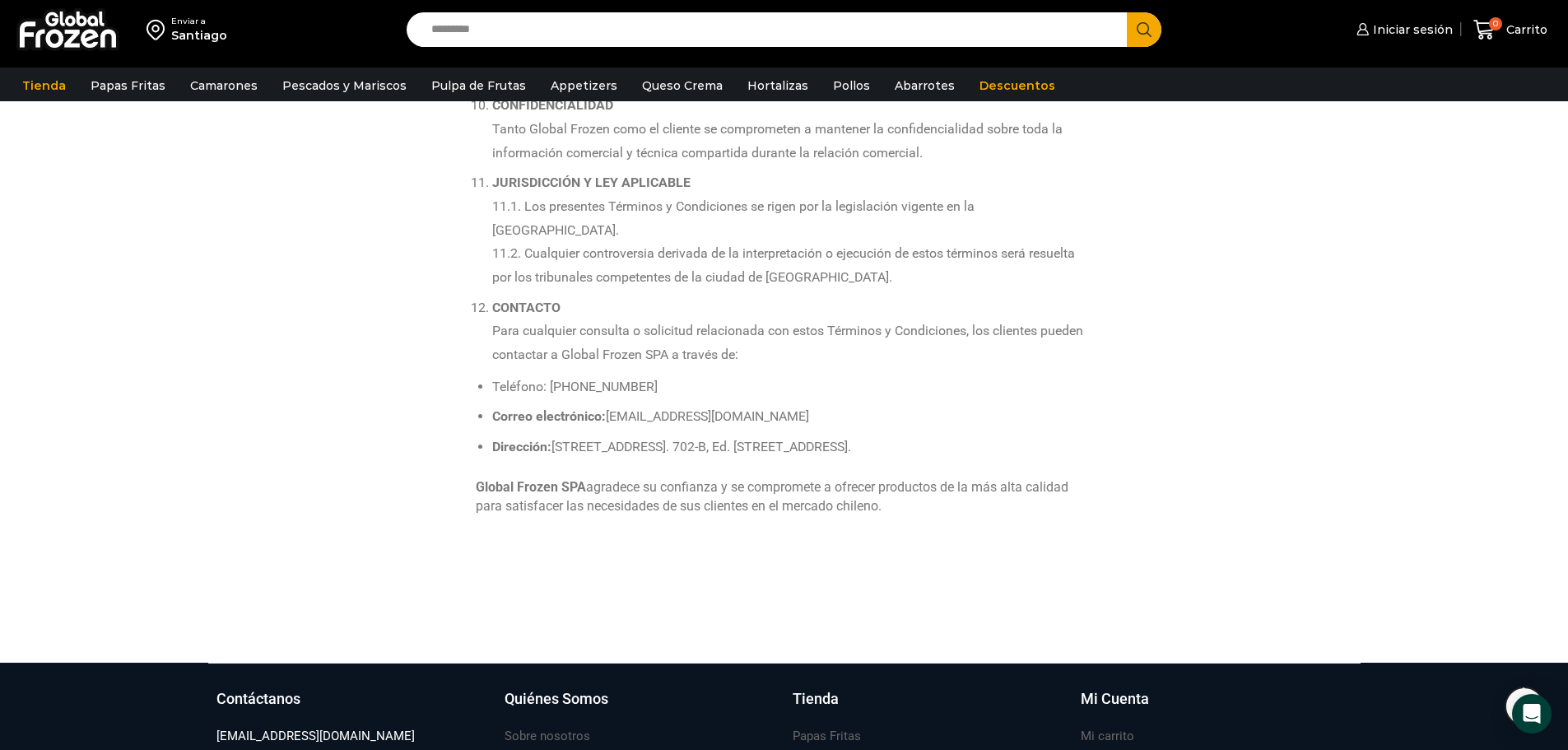
scroll to position [1932, 0]
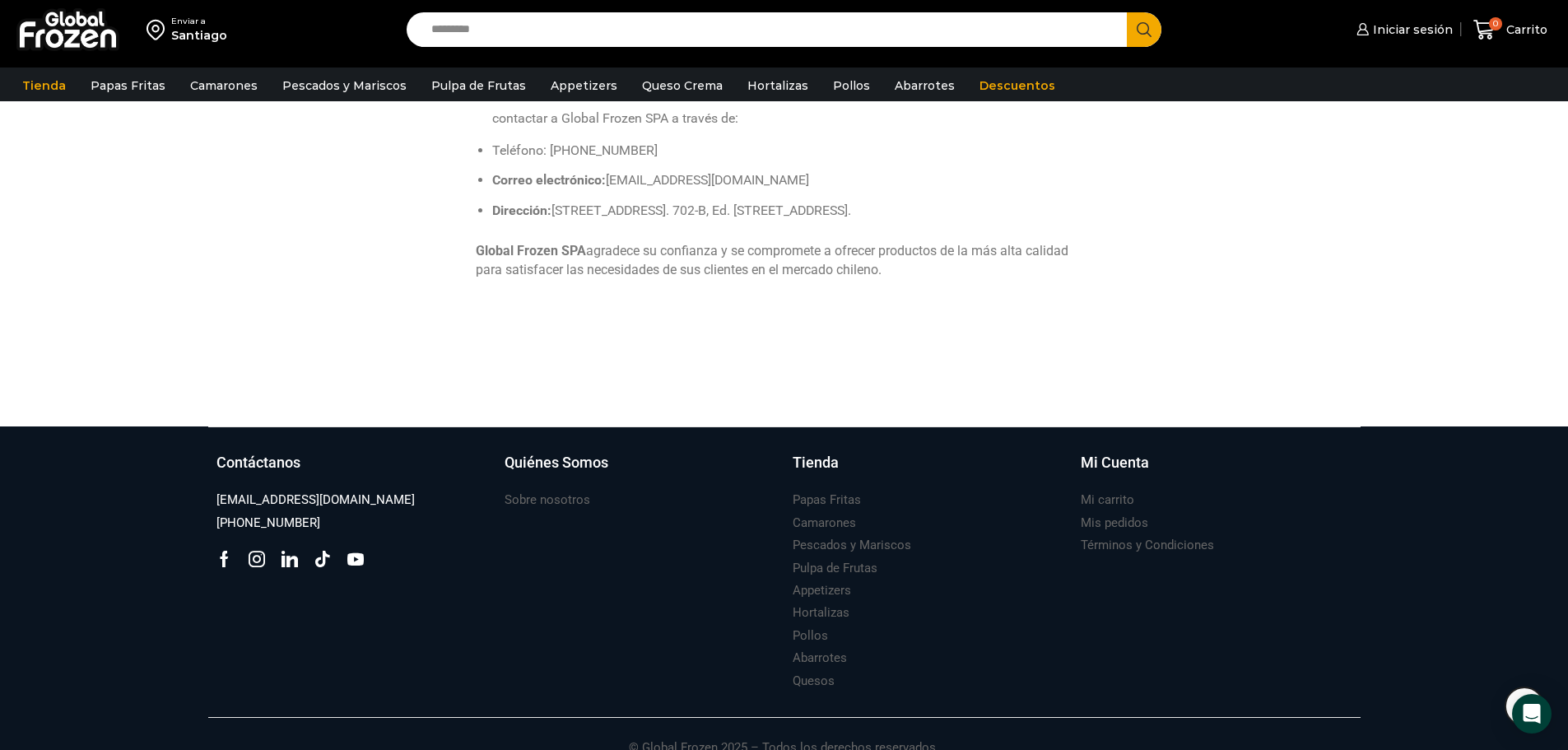
click at [72, 31] on img at bounding box center [67, 30] width 103 height 43
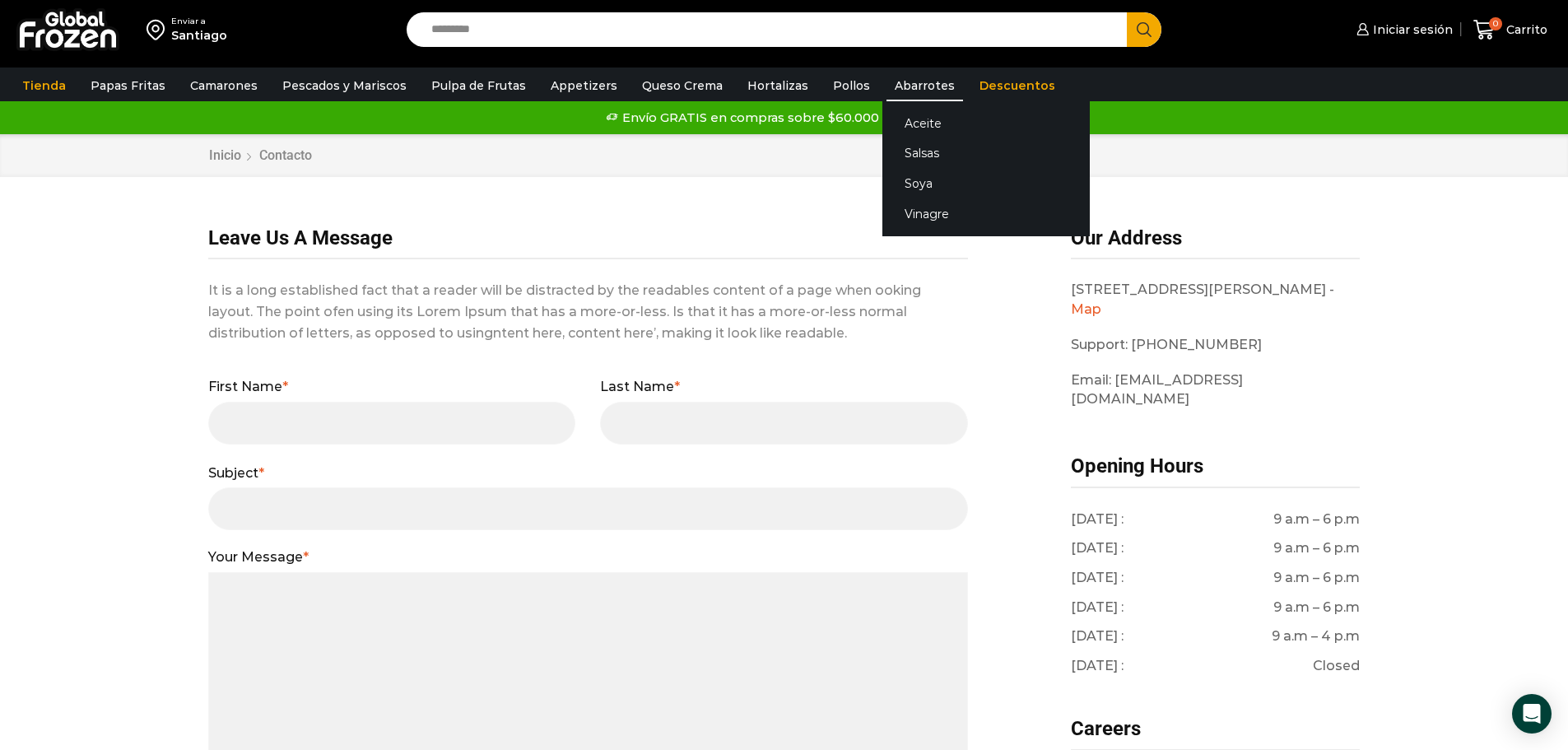
click at [900, 82] on link "Abarrotes" at bounding box center [925, 86] width 77 height 31
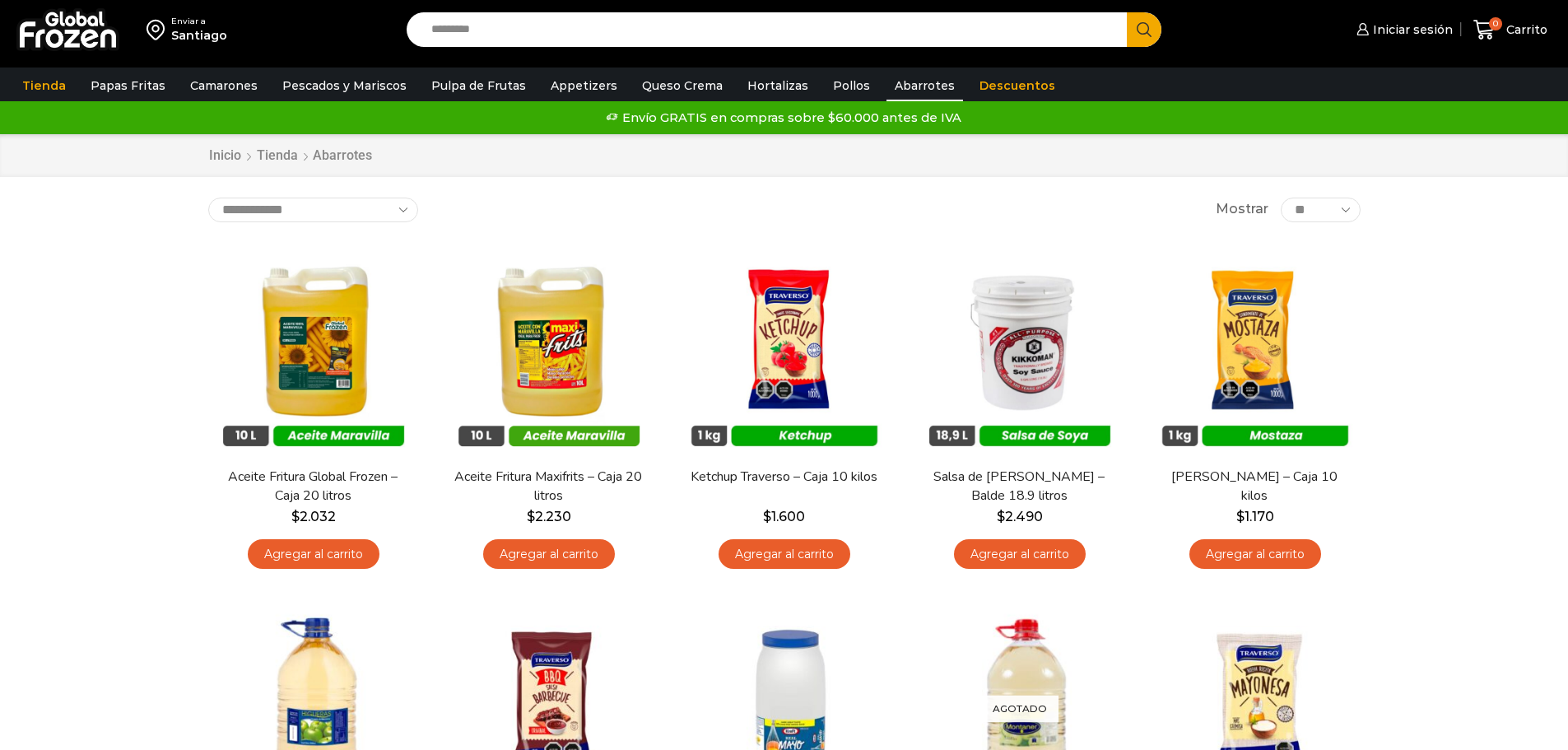
click at [989, 86] on link "Descuentos" at bounding box center [1018, 86] width 92 height 31
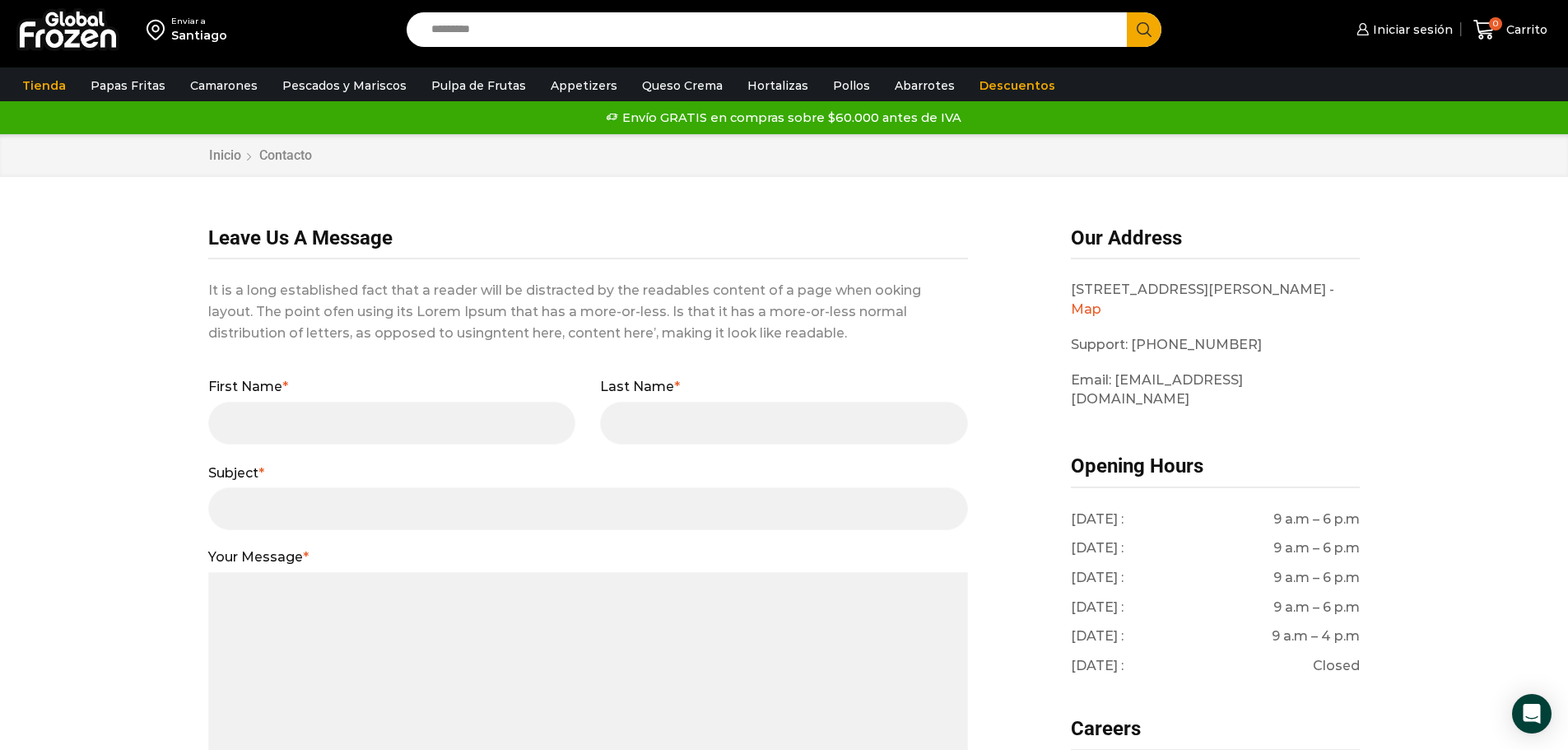
click at [63, 27] on img at bounding box center [67, 30] width 103 height 43
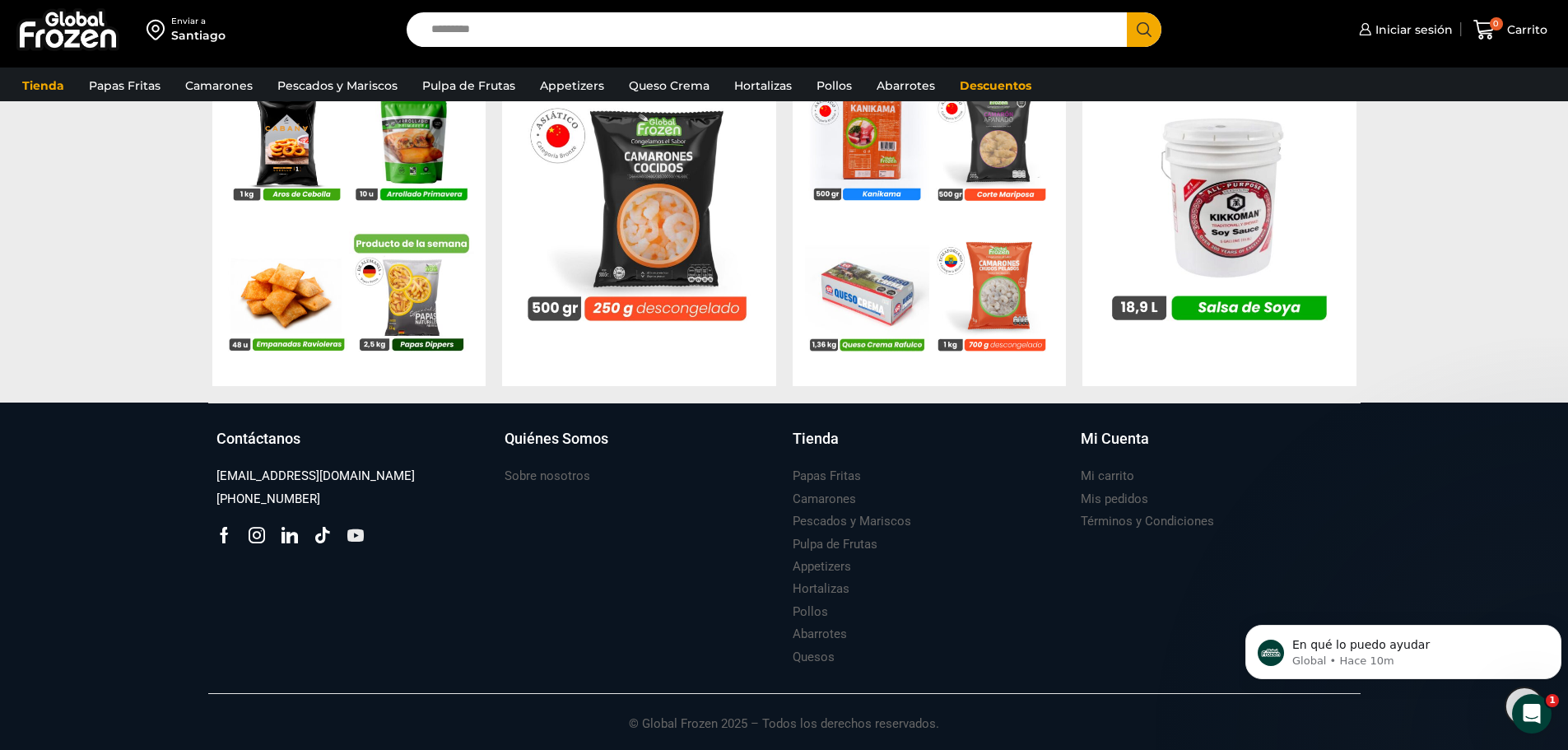
click at [355, 537] on icon at bounding box center [356, 535] width 17 height 17
click at [323, 536] on icon at bounding box center [323, 535] width 17 height 17
click at [325, 532] on icon at bounding box center [323, 535] width 17 height 17
